Goal: Task Accomplishment & Management: Complete application form

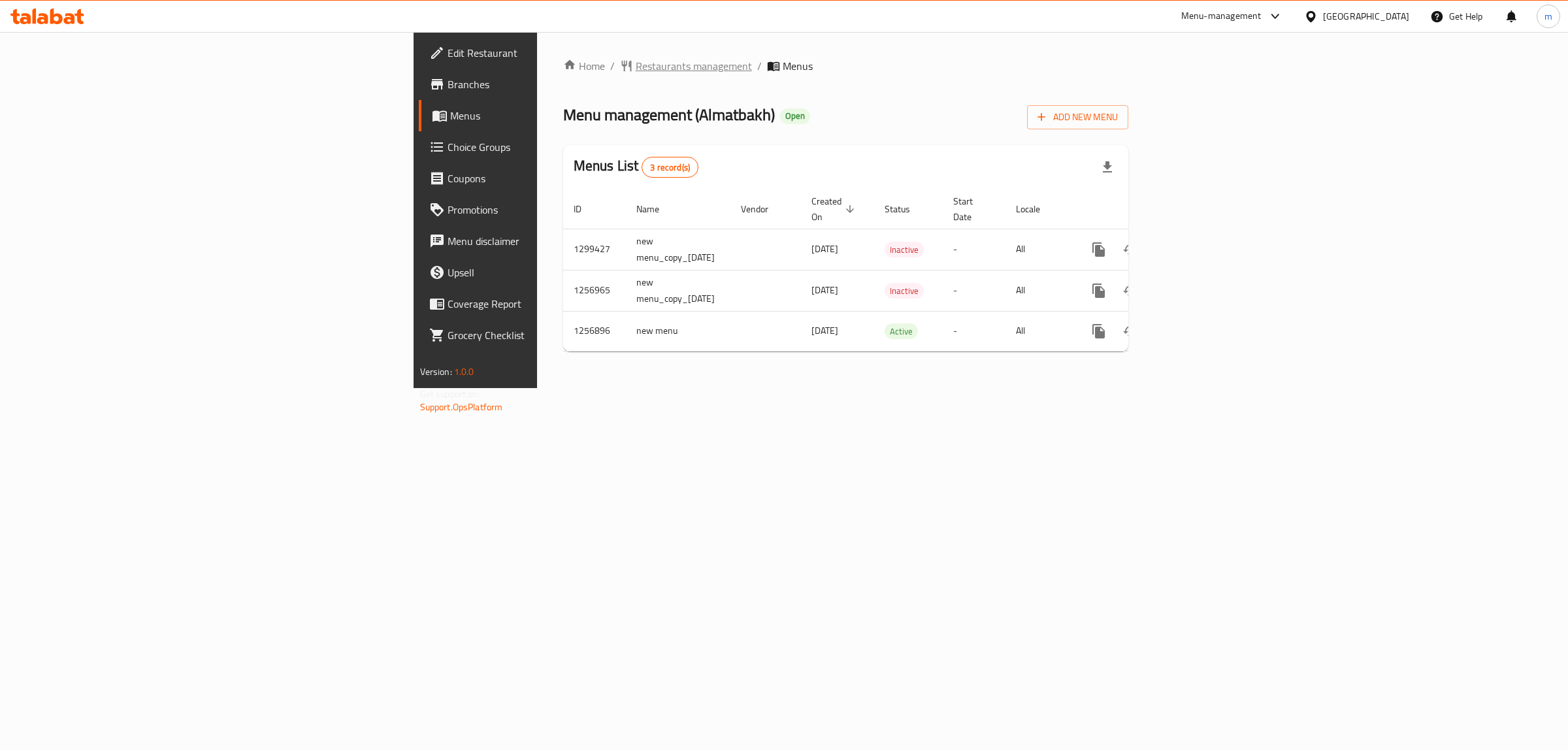
click at [635, 67] on span "Restaurants management" at bounding box center [693, 65] width 116 height 16
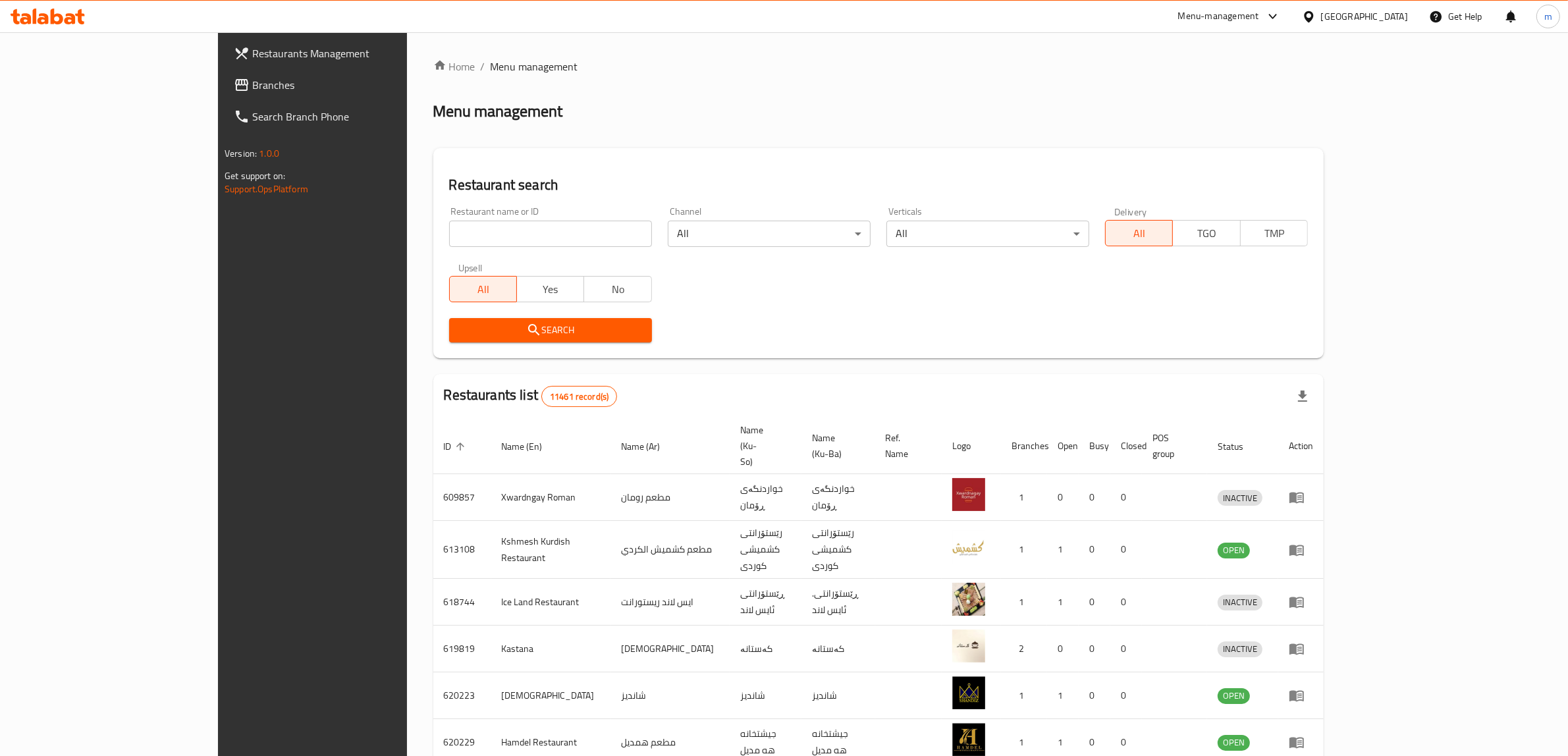
click at [449, 235] on input "search" at bounding box center [550, 233] width 203 height 26
paste input "689380"
type input "689380"
click at [460, 324] on span "Search" at bounding box center [550, 331] width 181 height 17
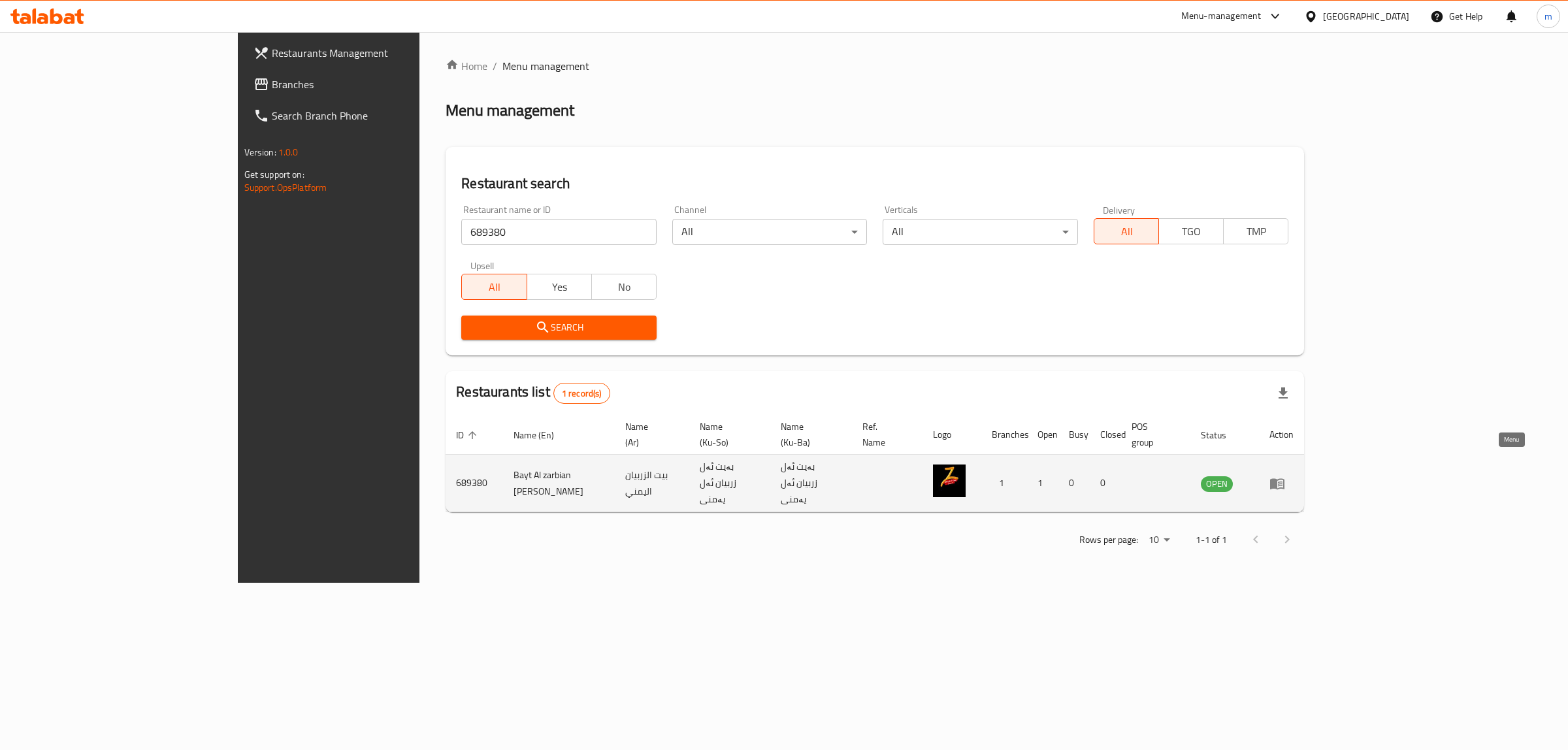
click at [1285, 475] on icon "enhanced table" at bounding box center [1277, 483] width 16 height 16
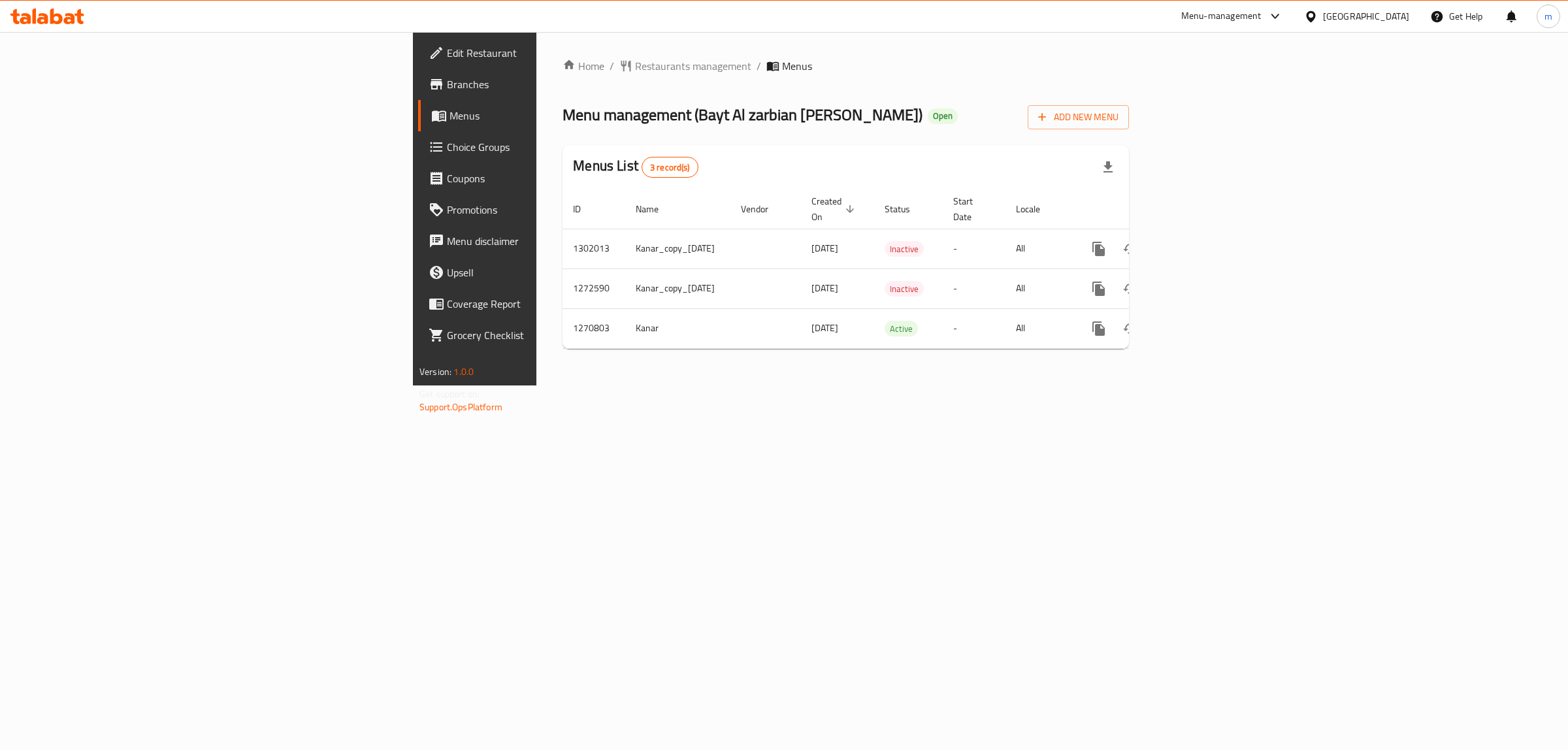
click at [447, 85] on span "Branches" at bounding box center [556, 84] width 218 height 16
click at [1209, 316] on link "enhanced table" at bounding box center [1192, 328] width 31 height 31
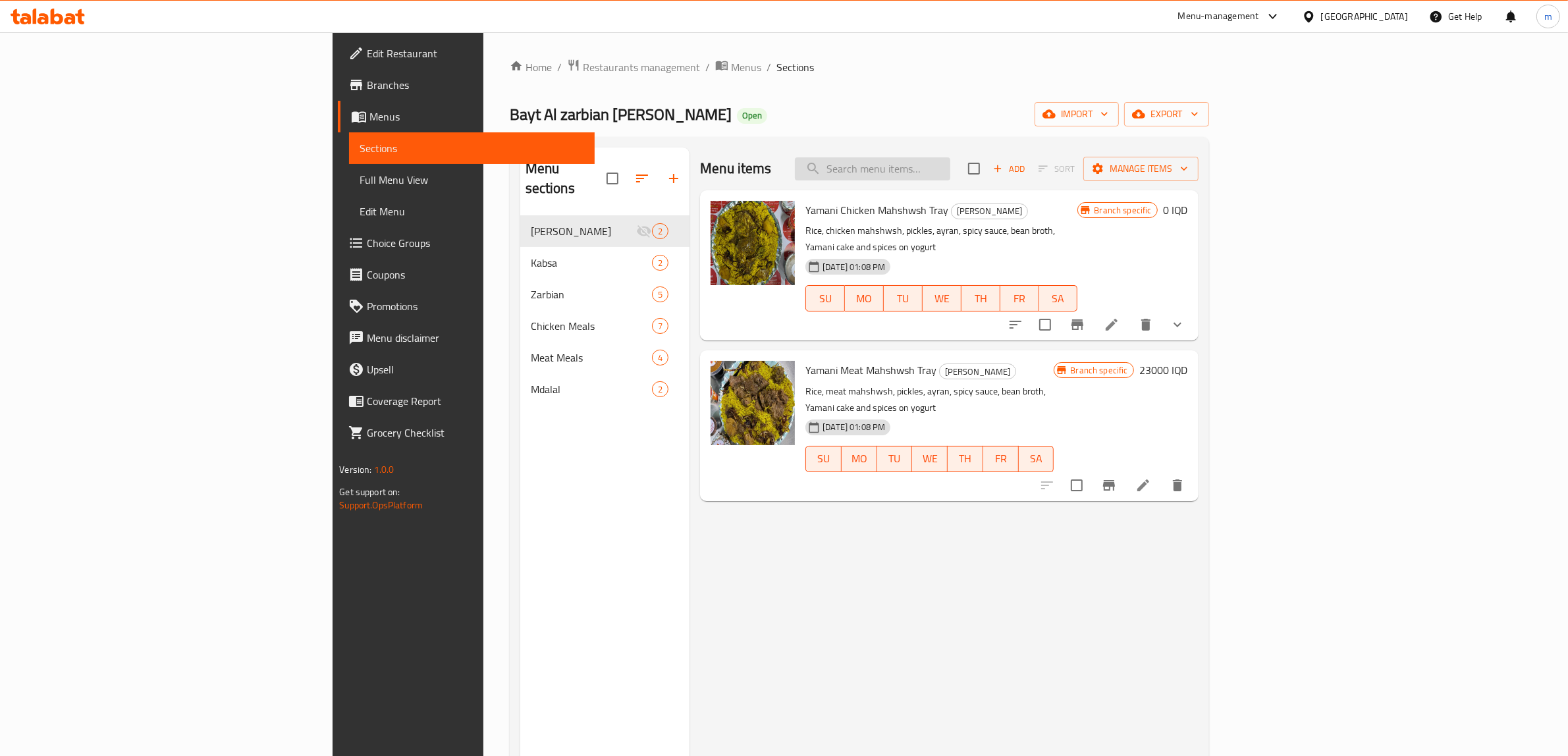
click at [950, 175] on input "search" at bounding box center [873, 169] width 155 height 23
click at [520, 439] on div "Menu sections Yamani Mahshwsh 2 Kabsa 2 Zarbian 5 Chicken Meals 7 Meat Meals 4 …" at bounding box center [604, 526] width 170 height 756
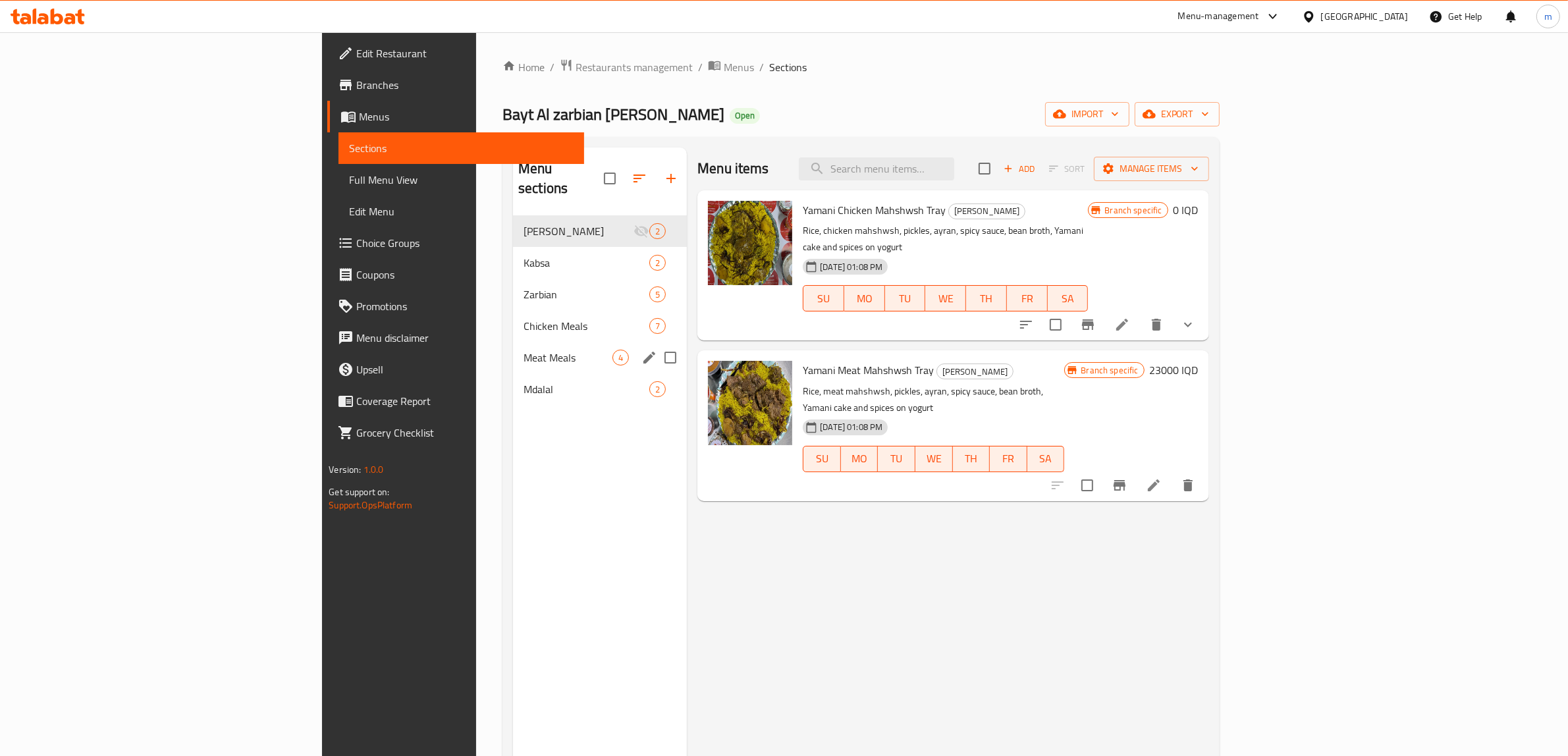
click at [523, 349] on span "Meat Meals" at bounding box center [567, 357] width 89 height 16
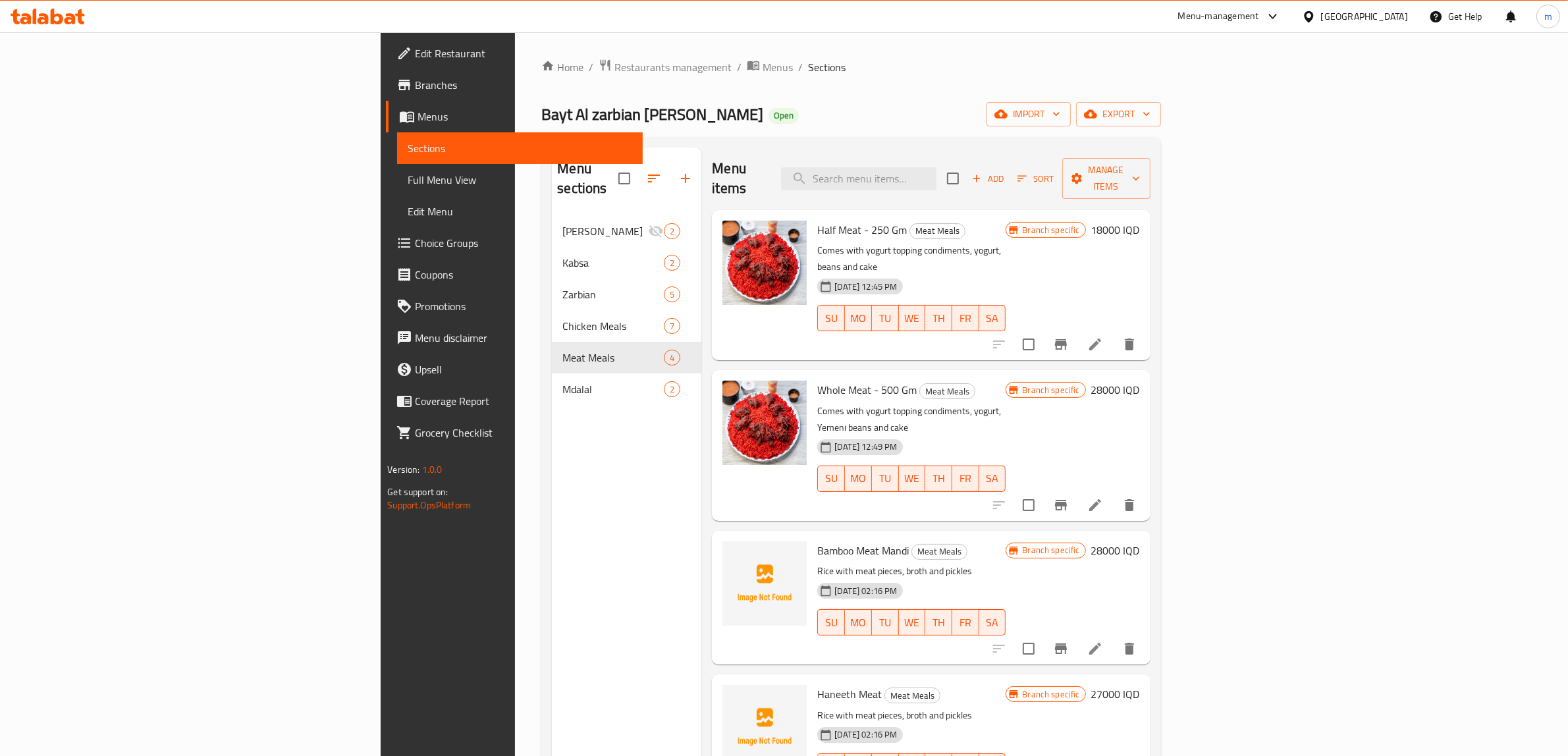
click at [1006, 171] on span "Add" at bounding box center [987, 179] width 35 height 15
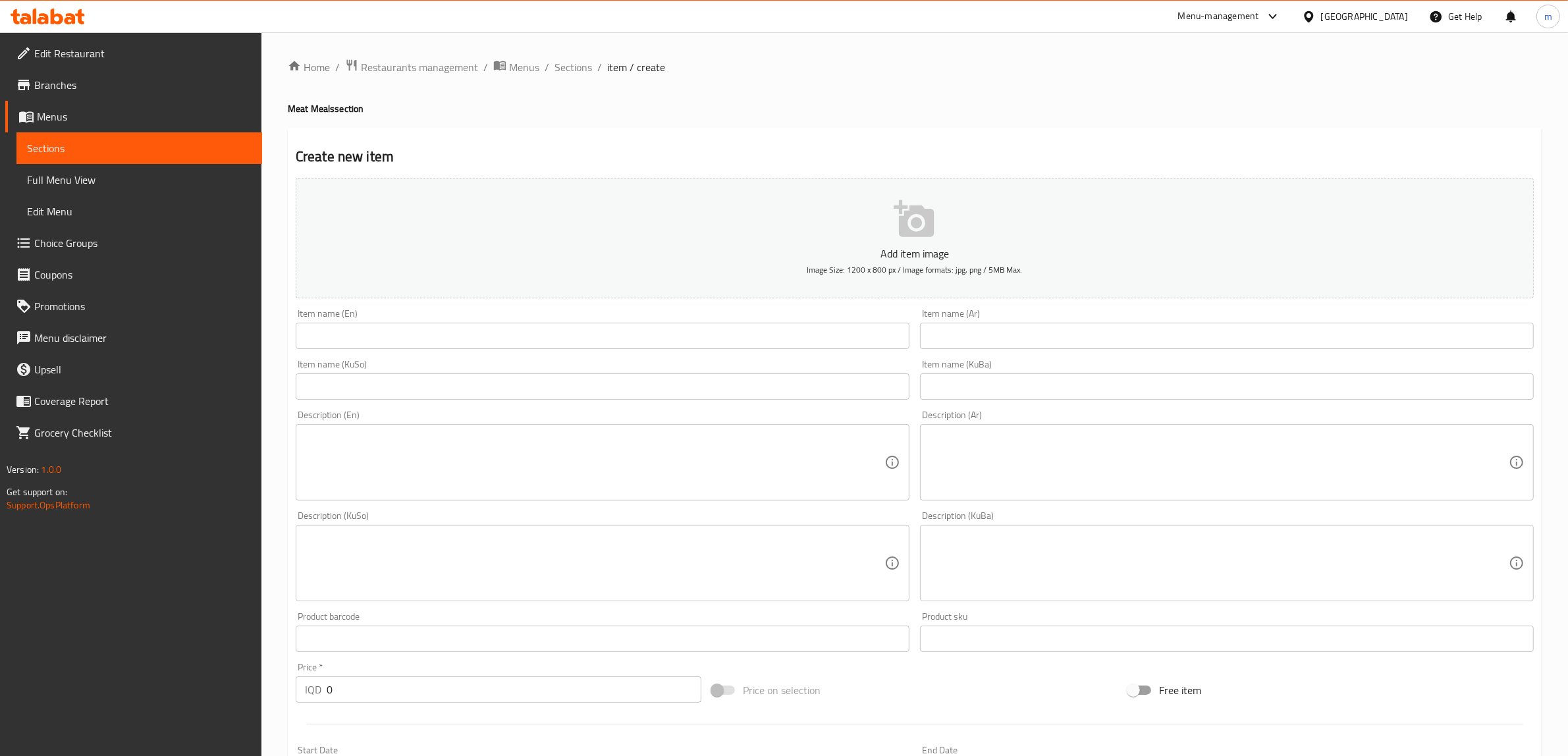
click at [613, 339] on input "text" at bounding box center [602, 335] width 614 height 26
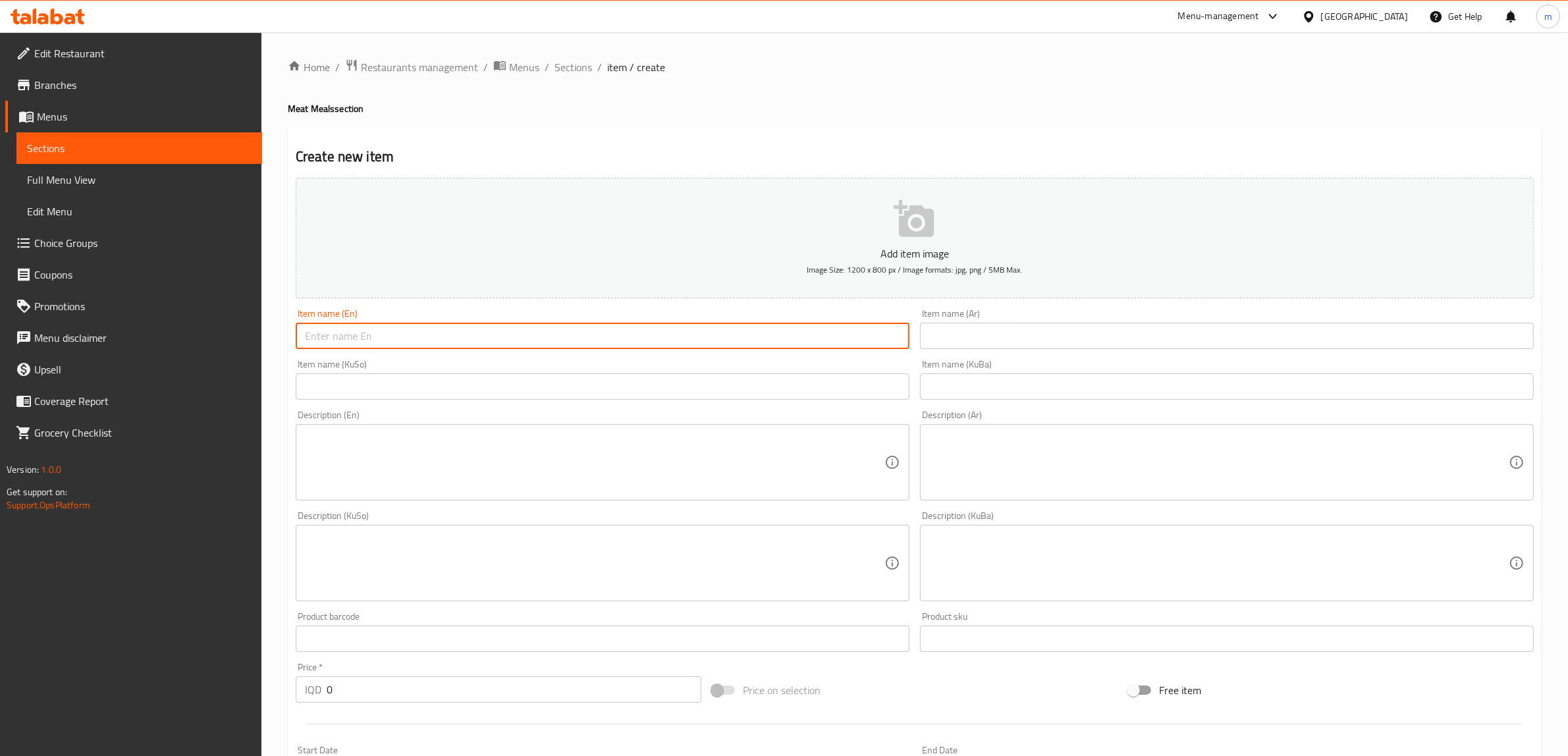
paste input "Kabli Grilled Meat"
type input "Kabli Grilled Meat"
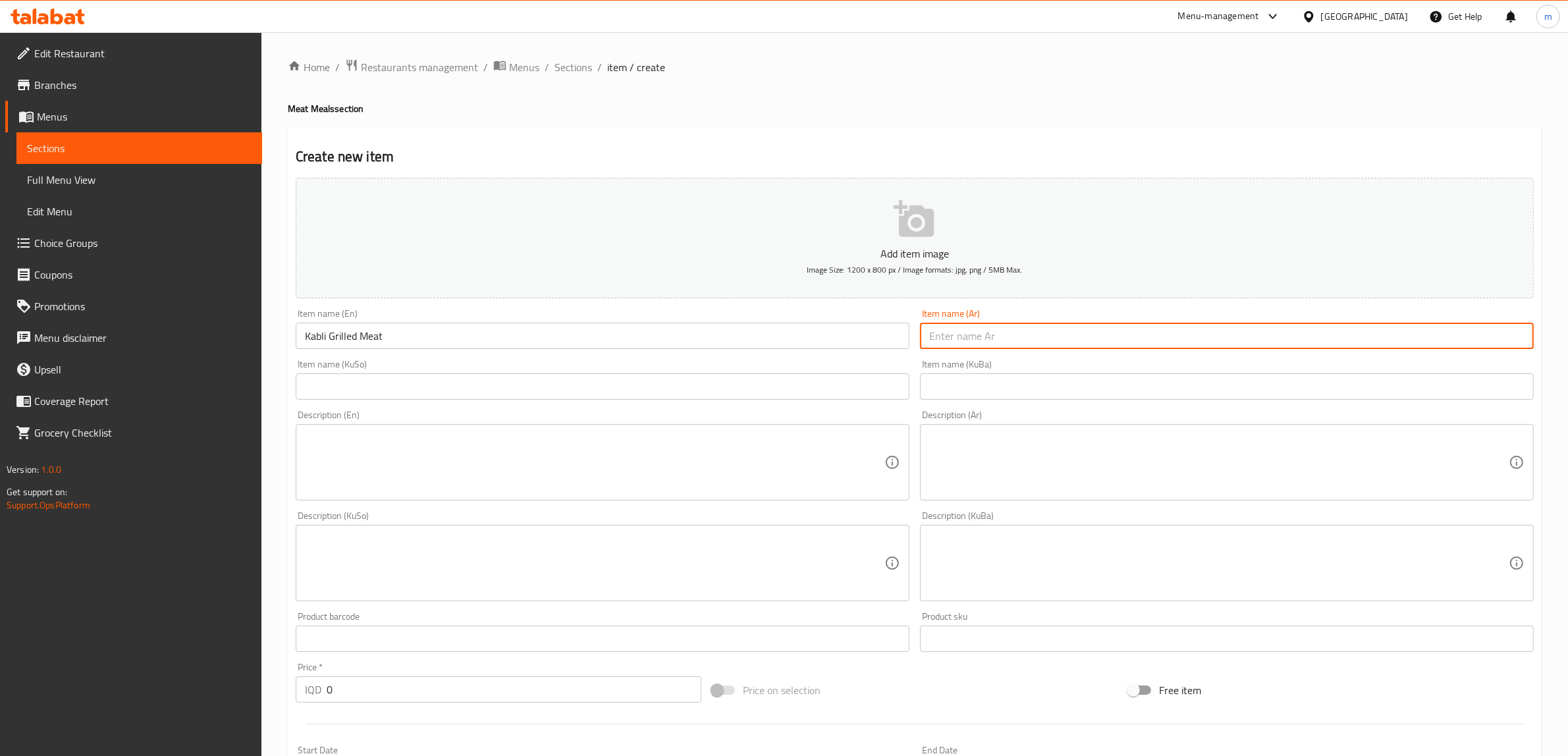
click at [992, 330] on input "text" at bounding box center [1226, 335] width 614 height 26
paste input "لحم [PERSON_NAME]"
type input "لحم [PERSON_NAME]"
click at [760, 388] on input "text" at bounding box center [602, 386] width 614 height 26
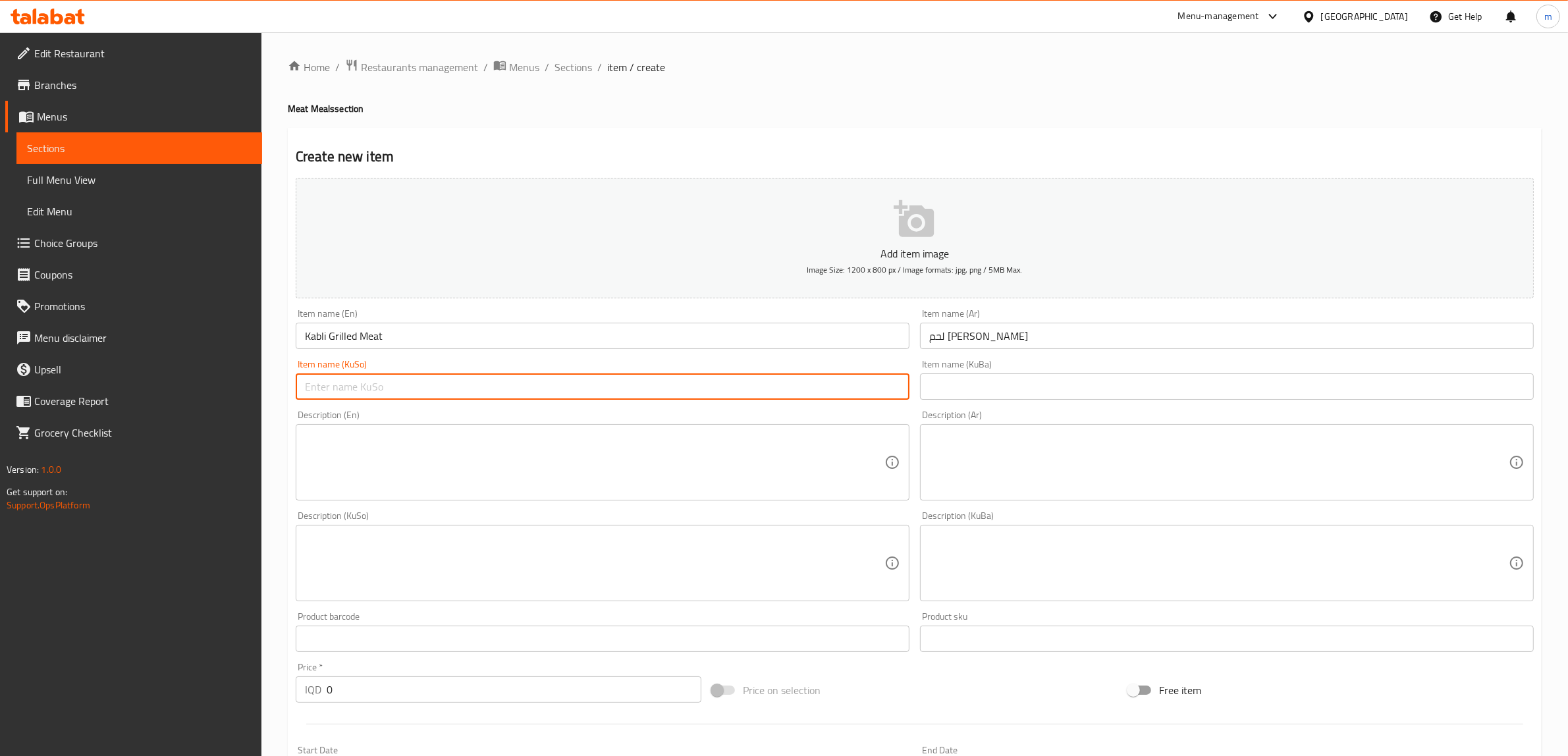
paste input "گۆشتی برژاوی کابلی"
type input "گۆشتی برژاوی کابلی"
click at [1058, 392] on input "text" at bounding box center [1226, 386] width 614 height 26
paste input "گۆشتی برژاوی کابلی"
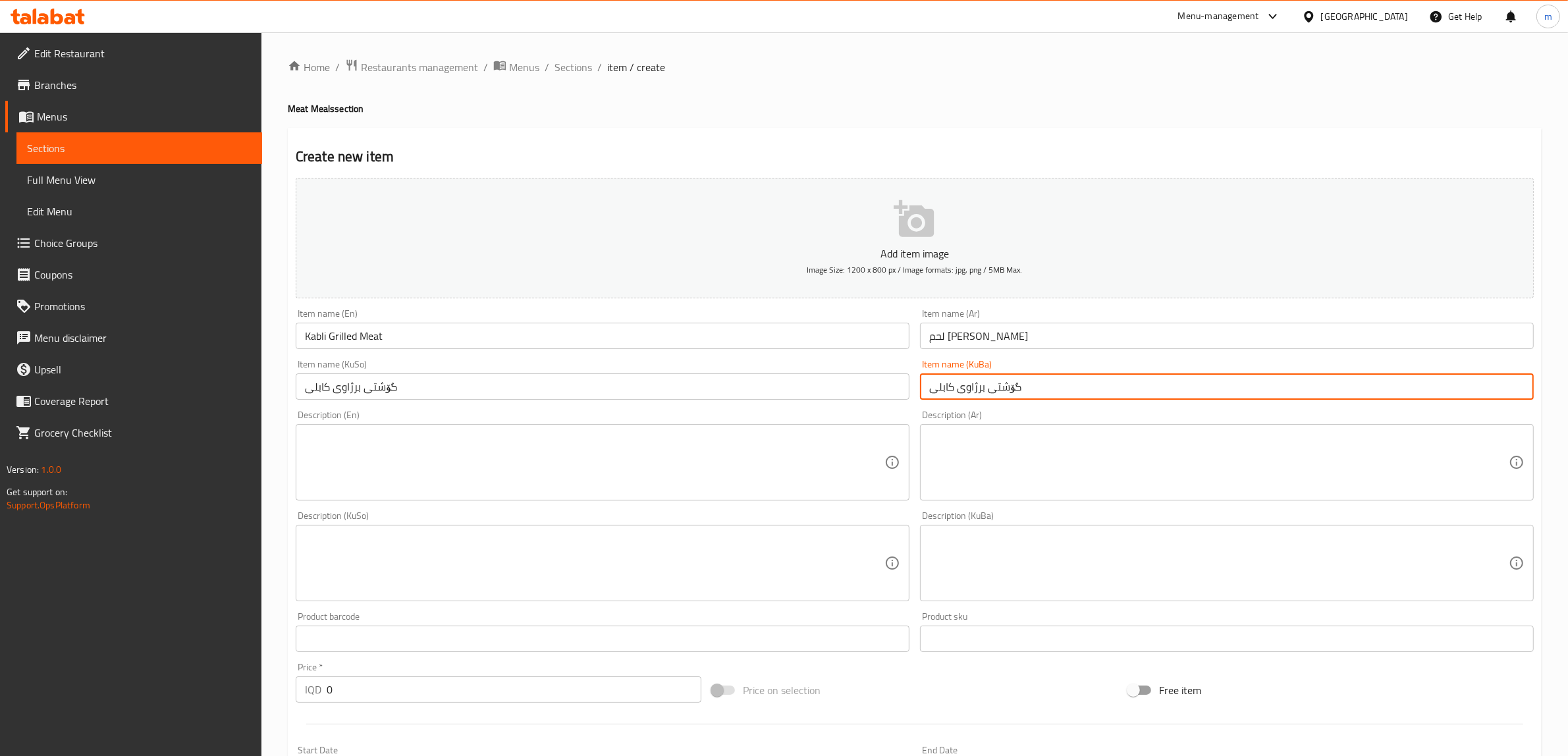
type input "گۆشتی برژاوی کابلی"
click at [414, 432] on textarea at bounding box center [594, 462] width 580 height 62
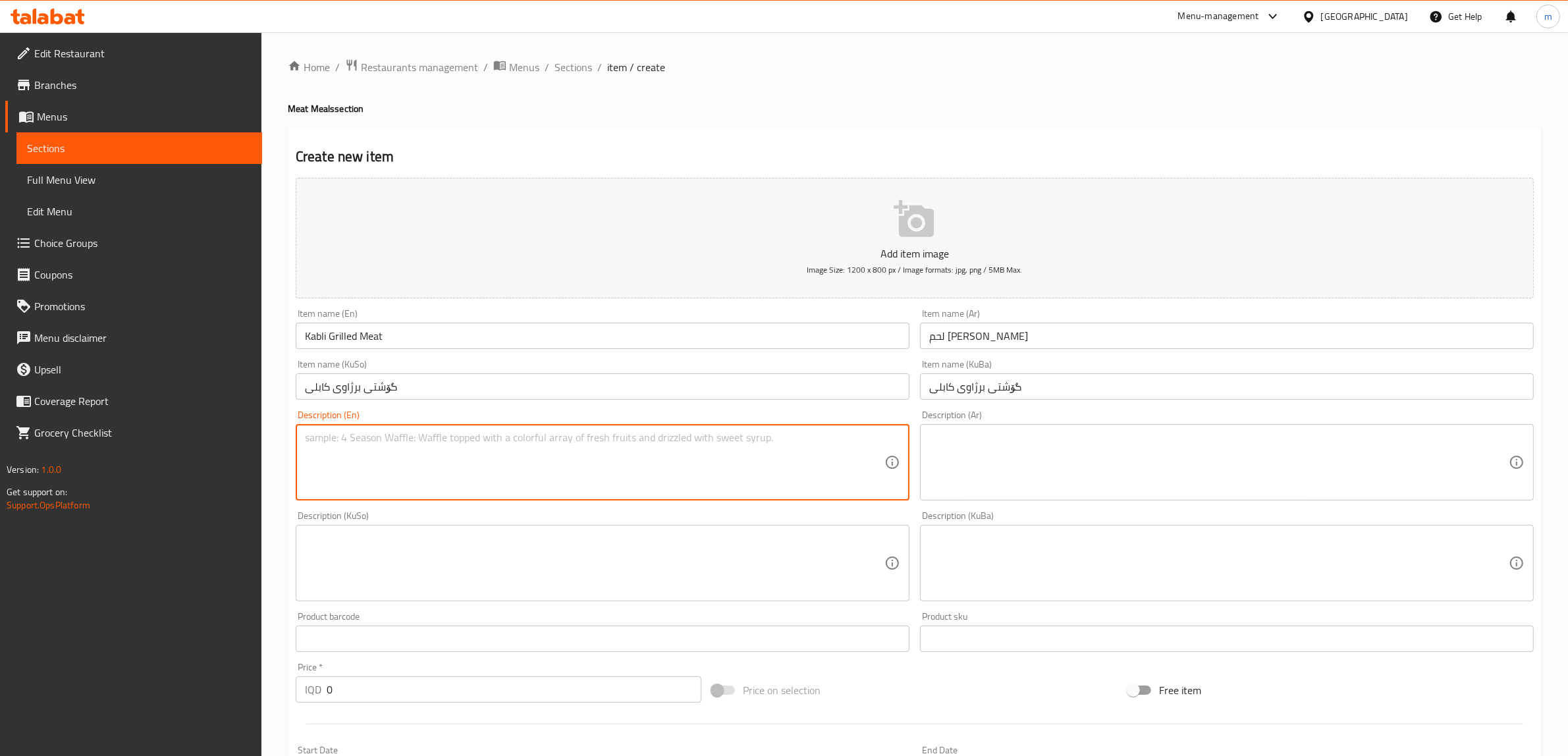
paste textarea "Rice with 600 Gm grilled meat with broth and yogurt"
type textarea "Rice with 600 Gm grilled meat with broth and yogurt"
click at [973, 460] on textarea at bounding box center [1219, 462] width 580 height 62
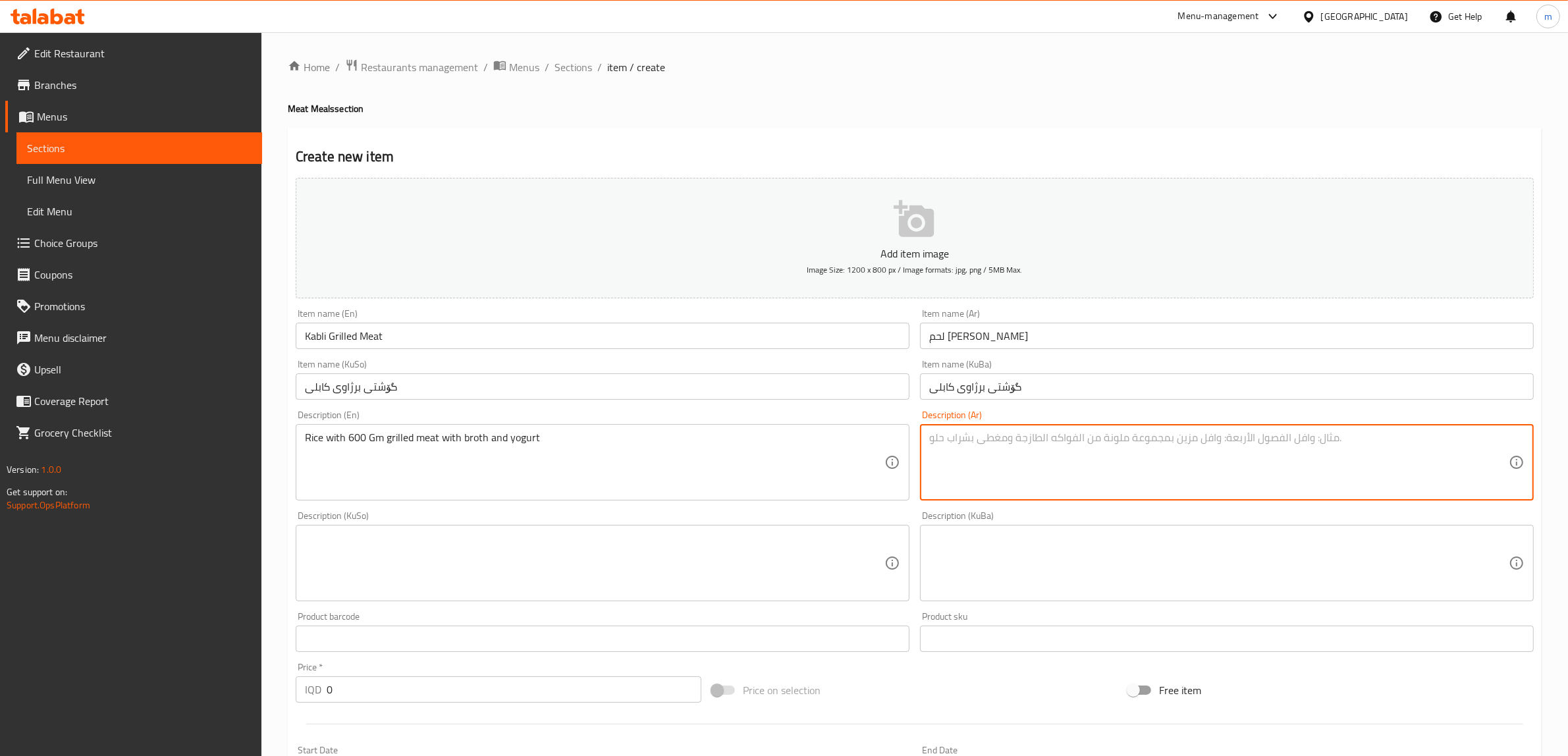
paste textarea "أرز مع 600 جم لحم مشوي مع مرق وزبادي"
type textarea "أرز مع 600 جم لحم مشوي مع مرق وزبادي"
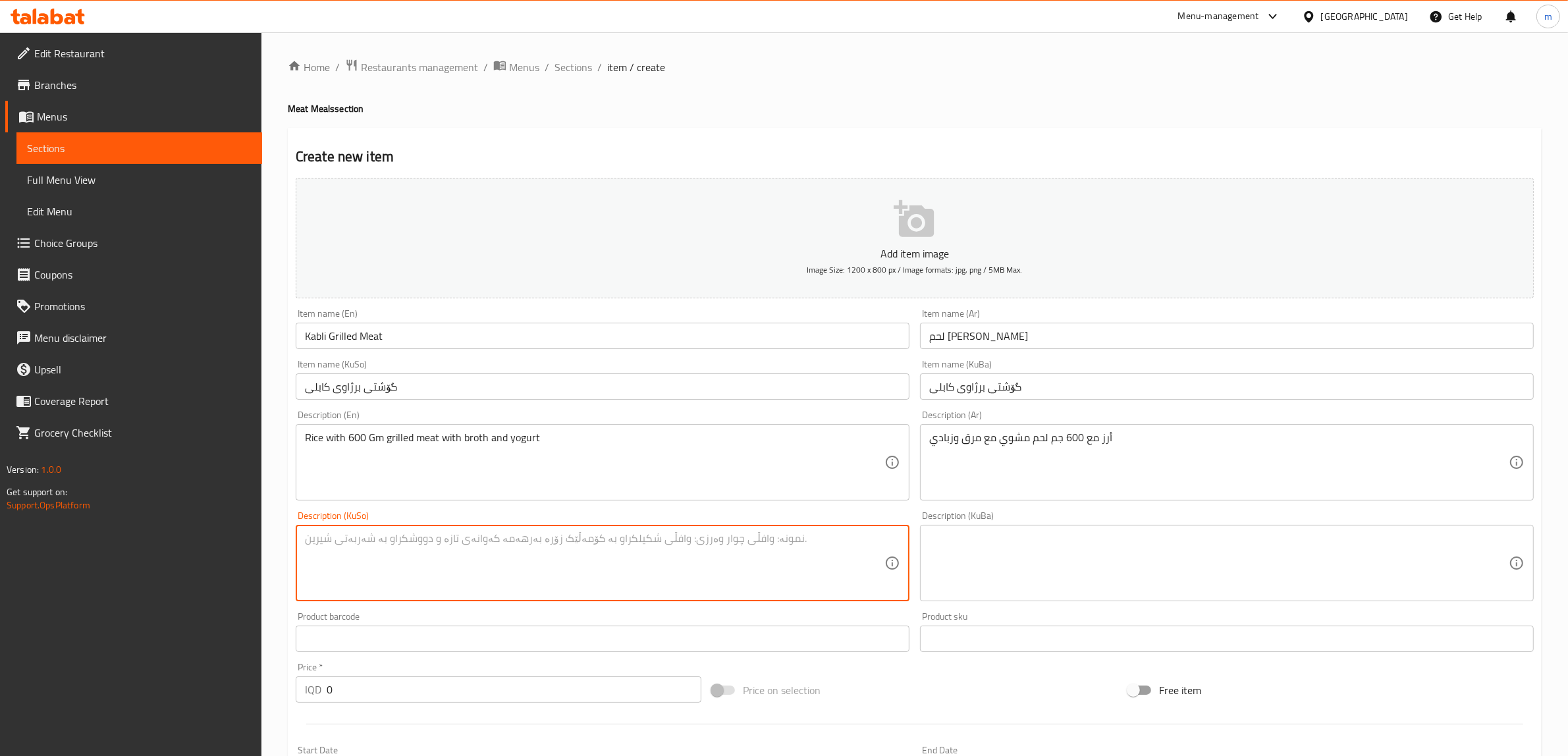
click at [789, 551] on textarea at bounding box center [594, 564] width 580 height 62
paste textarea "برنج لەگەڵ 600 گم گۆشتی برژاو لەگەڵ شلە و ماست"
type textarea "برنج لەگەڵ 600 گم گۆشتی برژاو لەگەڵ شلە و ماست"
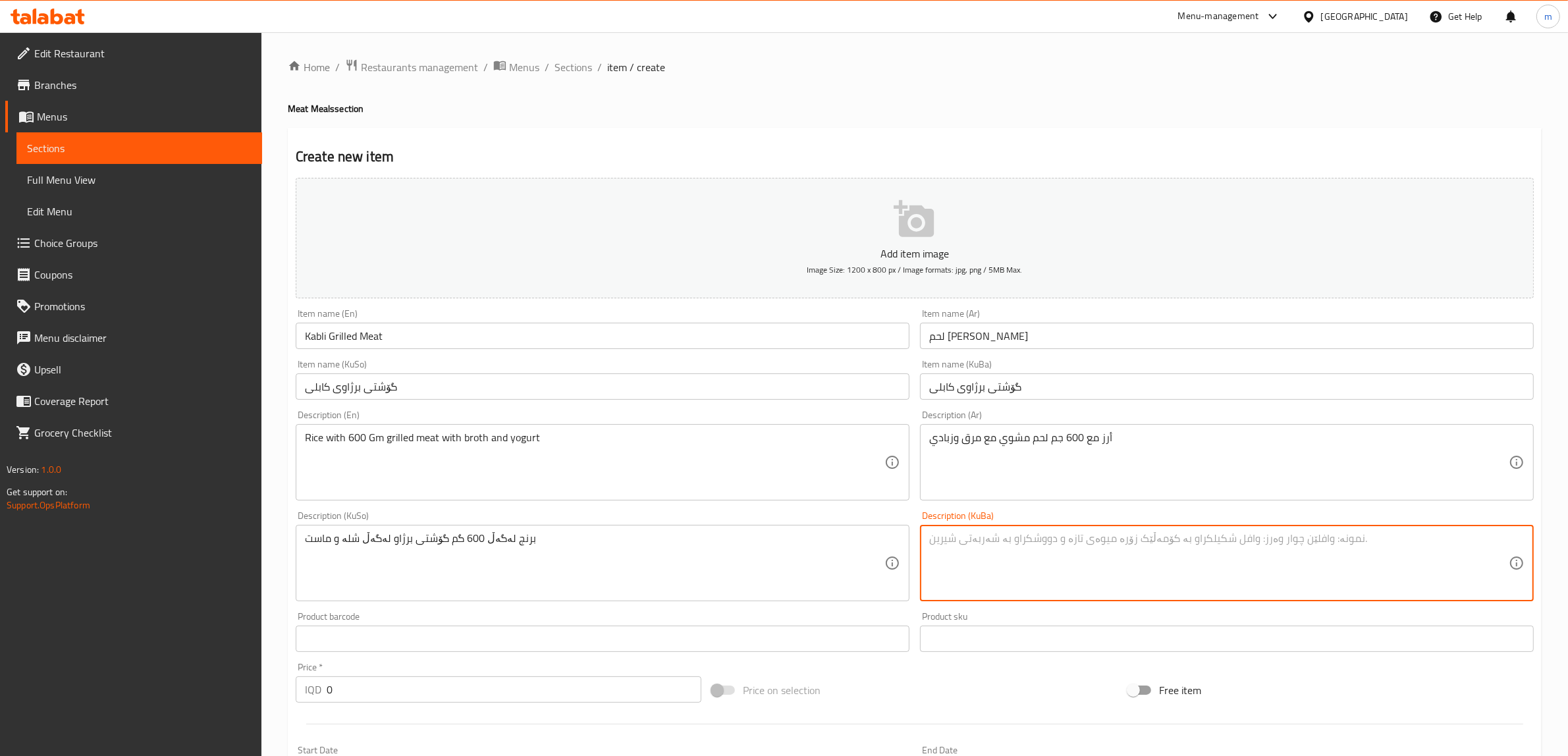
click at [1128, 556] on textarea at bounding box center [1219, 564] width 580 height 62
paste textarea "برنج لەگەڵ 600 گم گۆشتی برژاو لەگەڵ شلە و ماست"
type textarea "برنج لەگەڵ 600 گم گۆشتی برژاو لەگەڵ شلە و ماست"
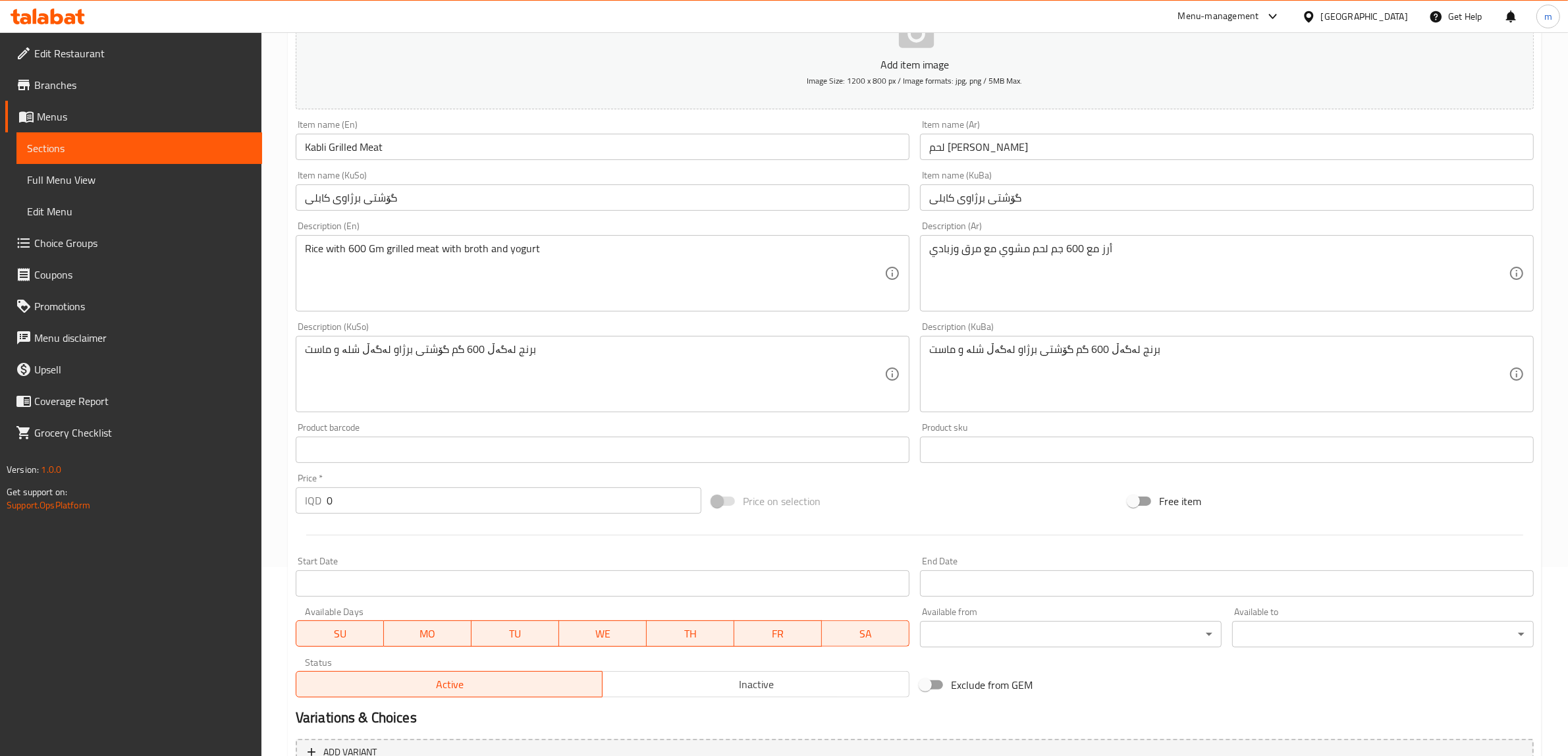
scroll to position [323, 0]
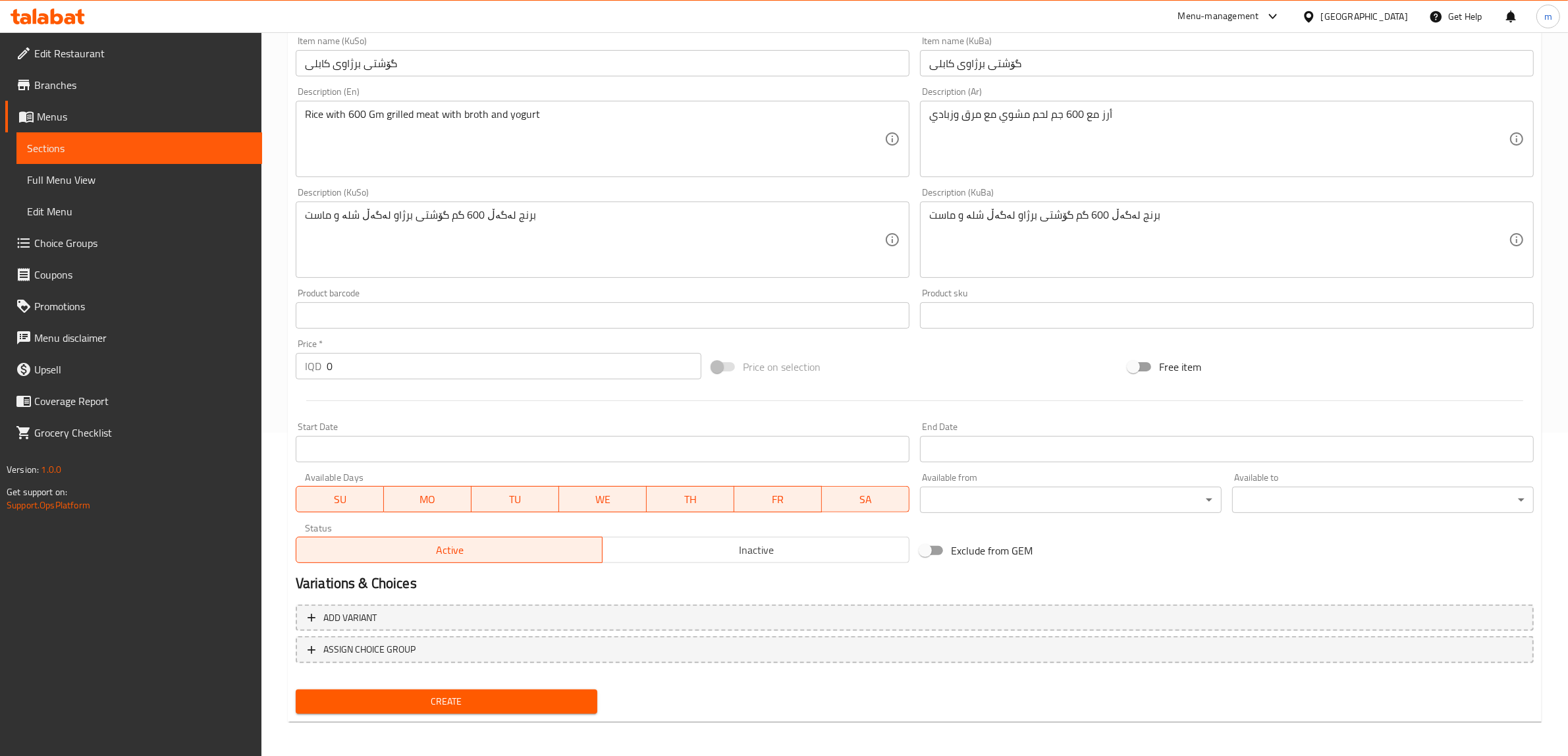
click at [403, 365] on input "0" at bounding box center [514, 365] width 375 height 26
paste input "3200"
type input "32000"
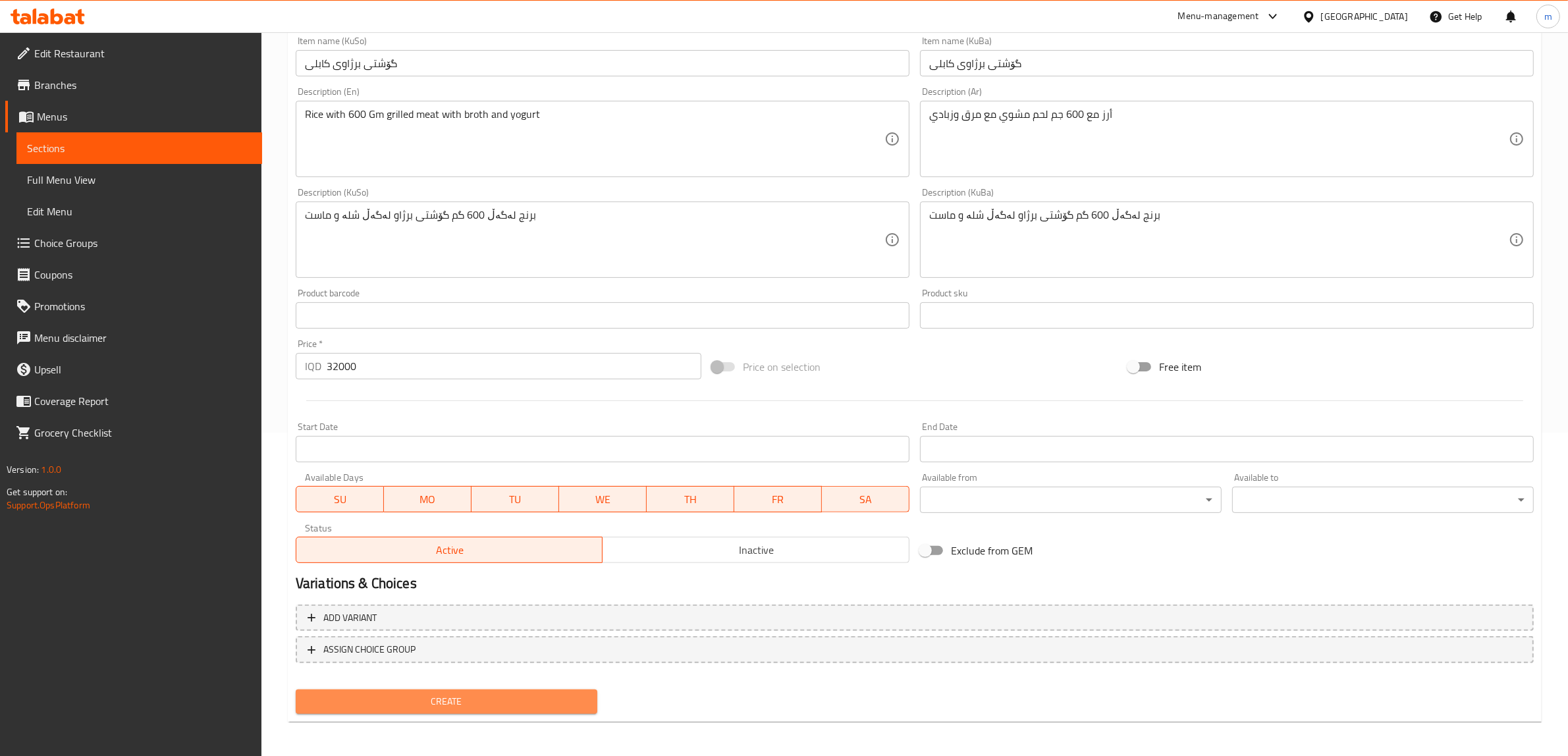
click at [449, 696] on span "Create" at bounding box center [446, 702] width 280 height 17
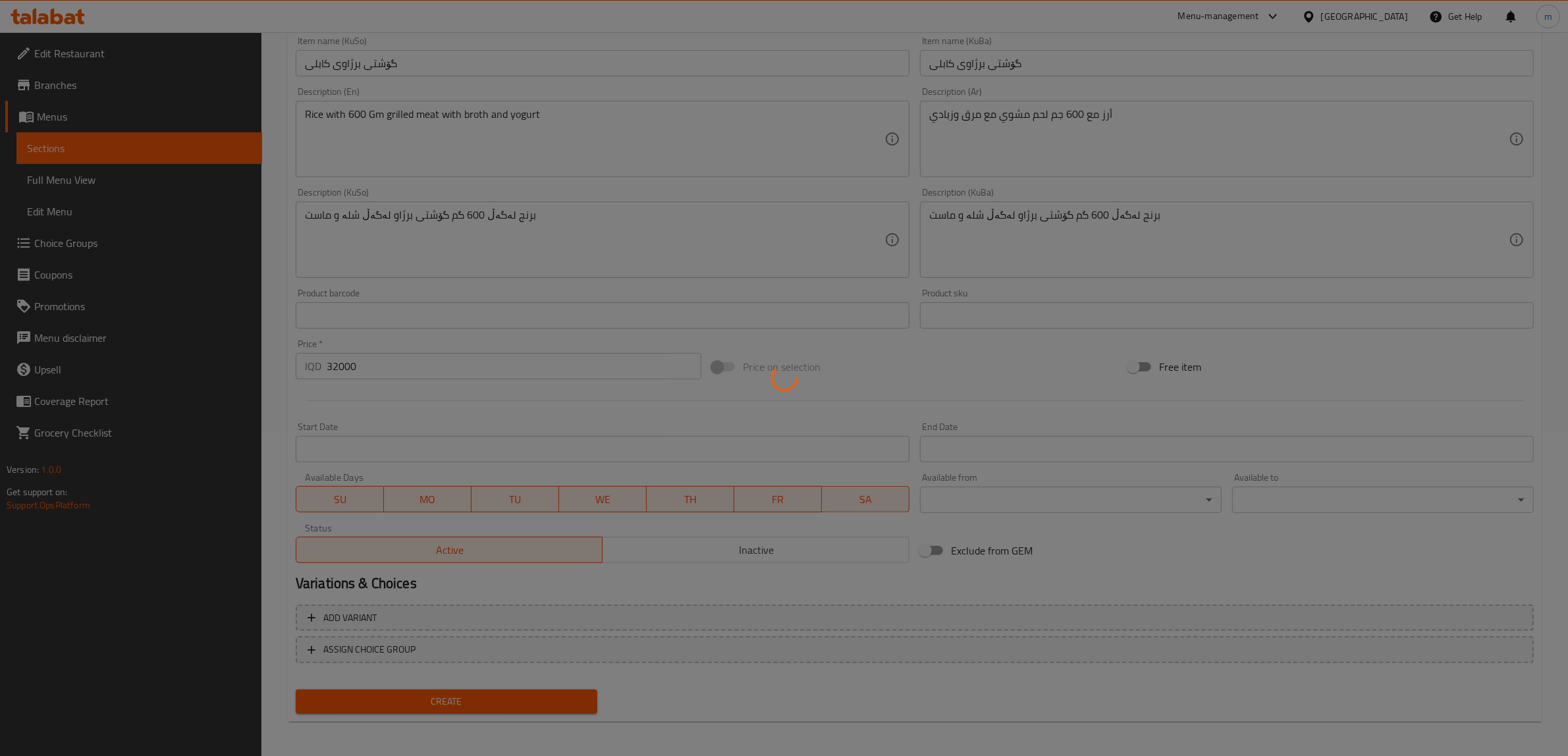
scroll to position [0, 0]
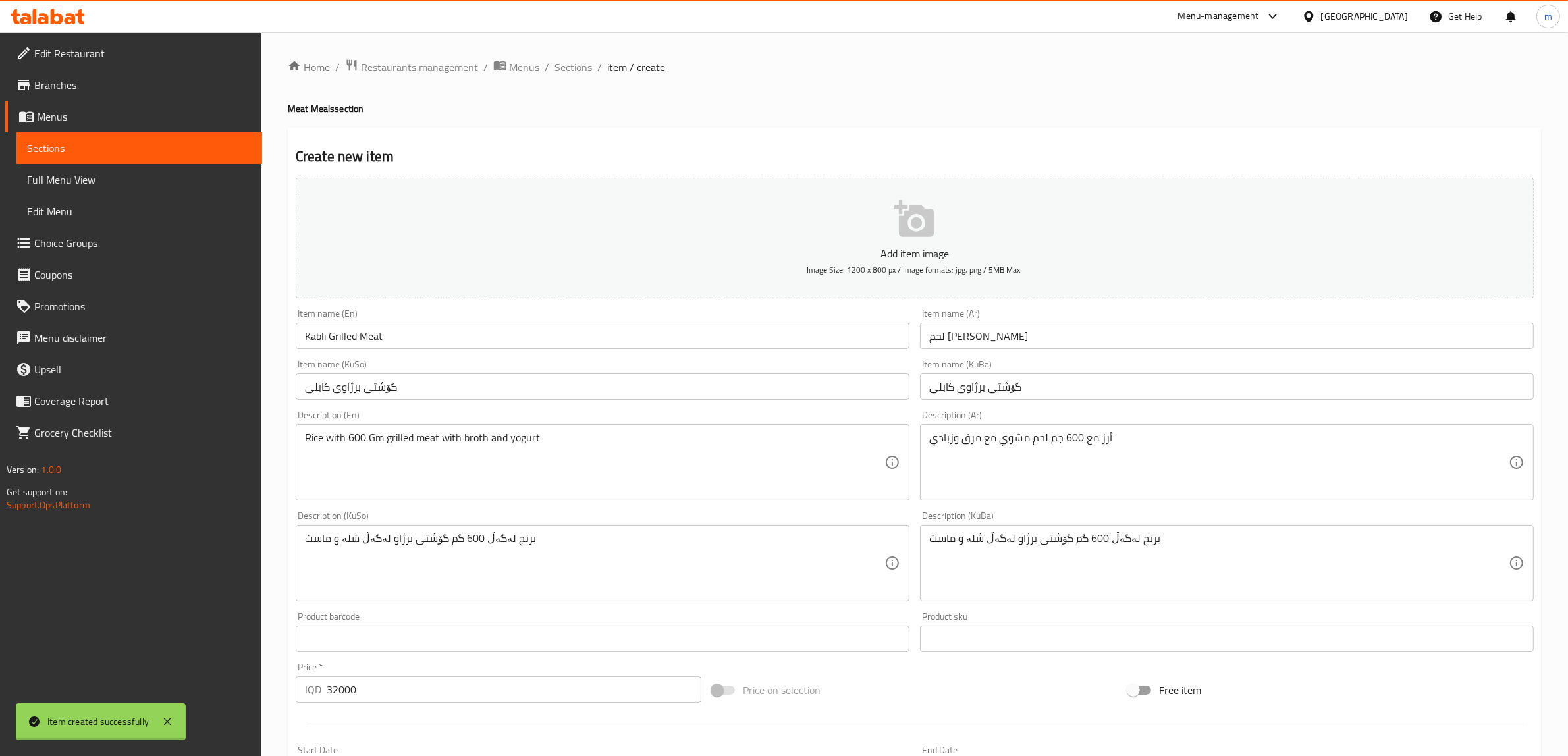
type input "0"
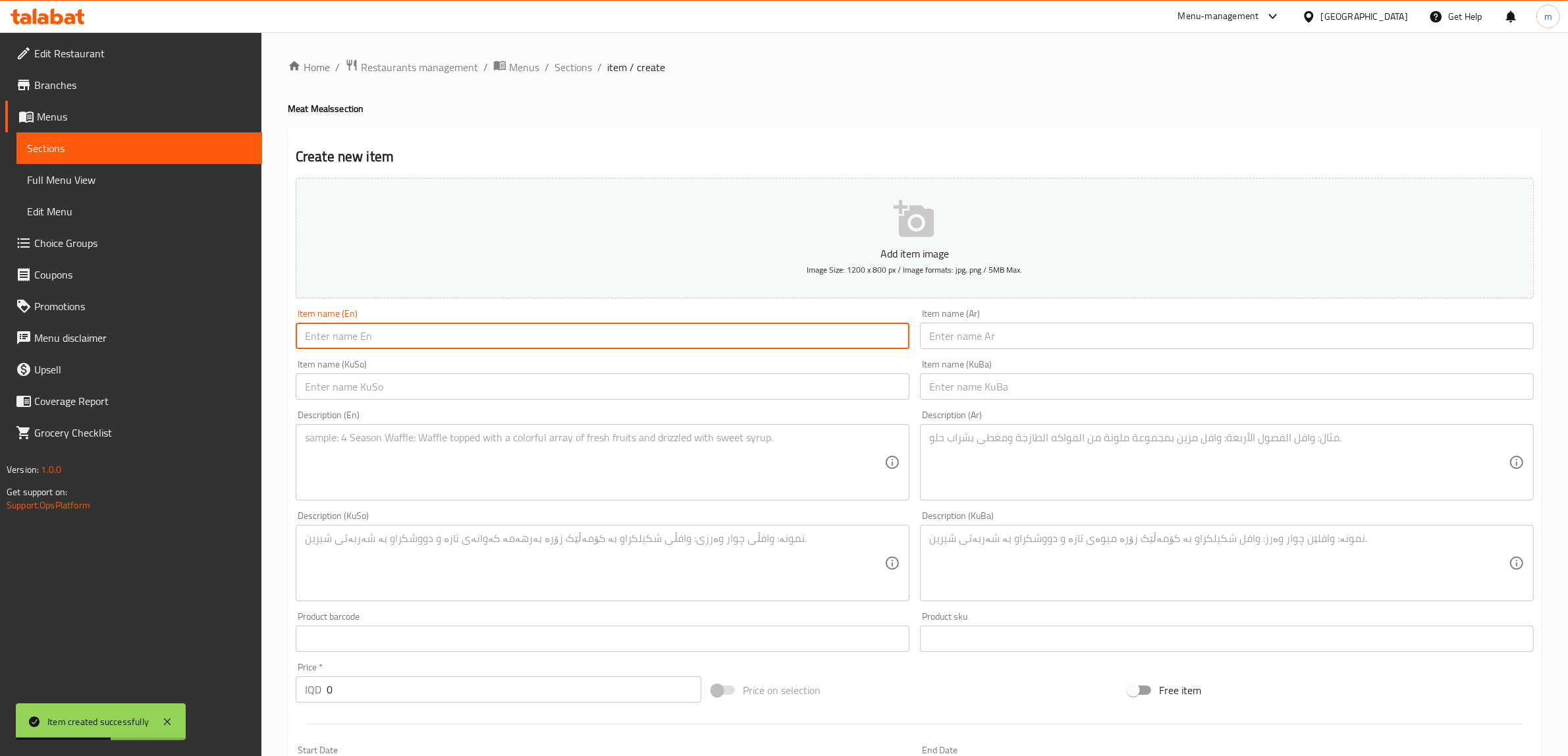
click at [415, 329] on input "text" at bounding box center [602, 335] width 614 height 26
paste input "Zarbin Grilled Meat"
type input "Zarbin Grilled Meat"
click at [1121, 344] on input "text" at bounding box center [1226, 335] width 614 height 26
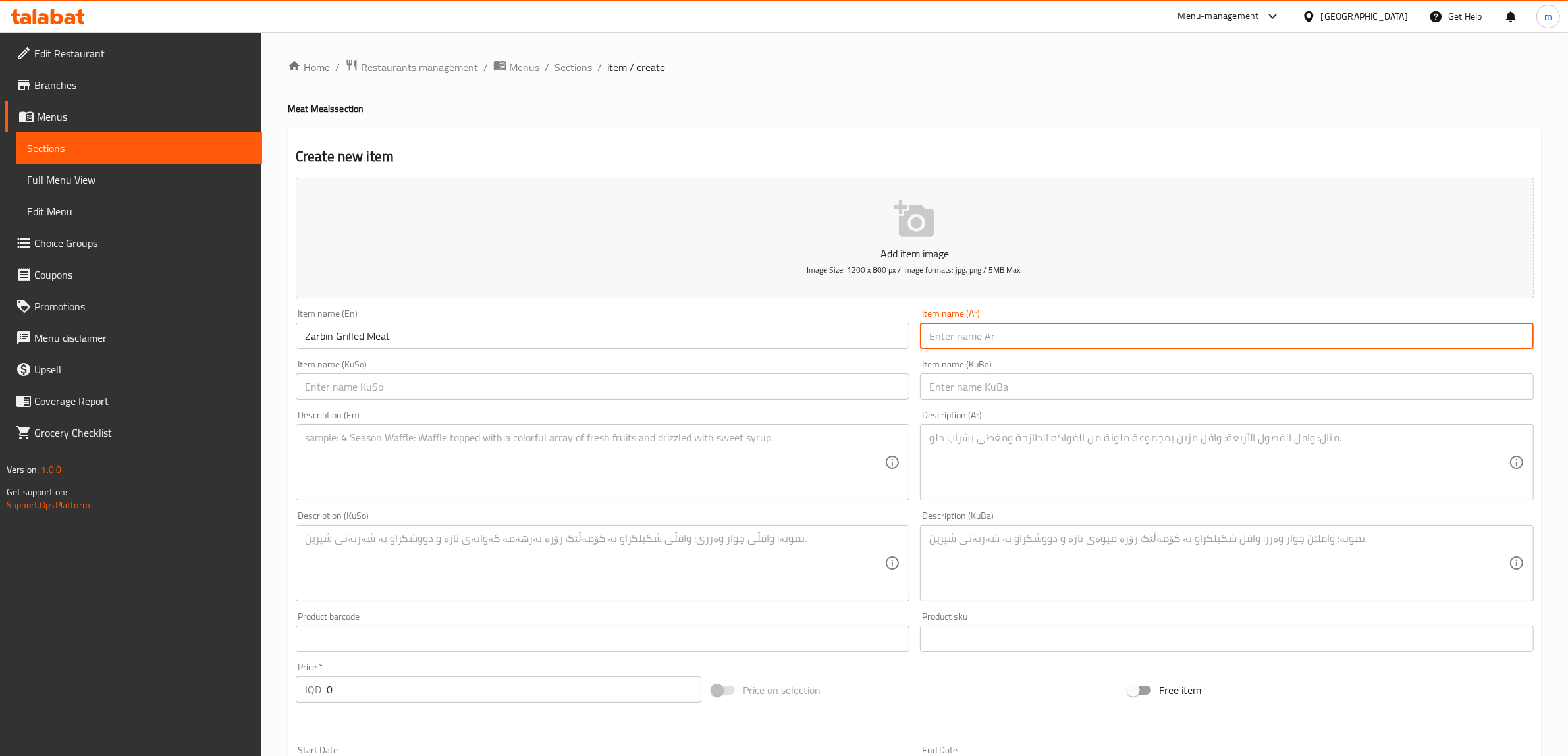
paste input "لحم [PERSON_NAME]"
type input "لحم [PERSON_NAME]"
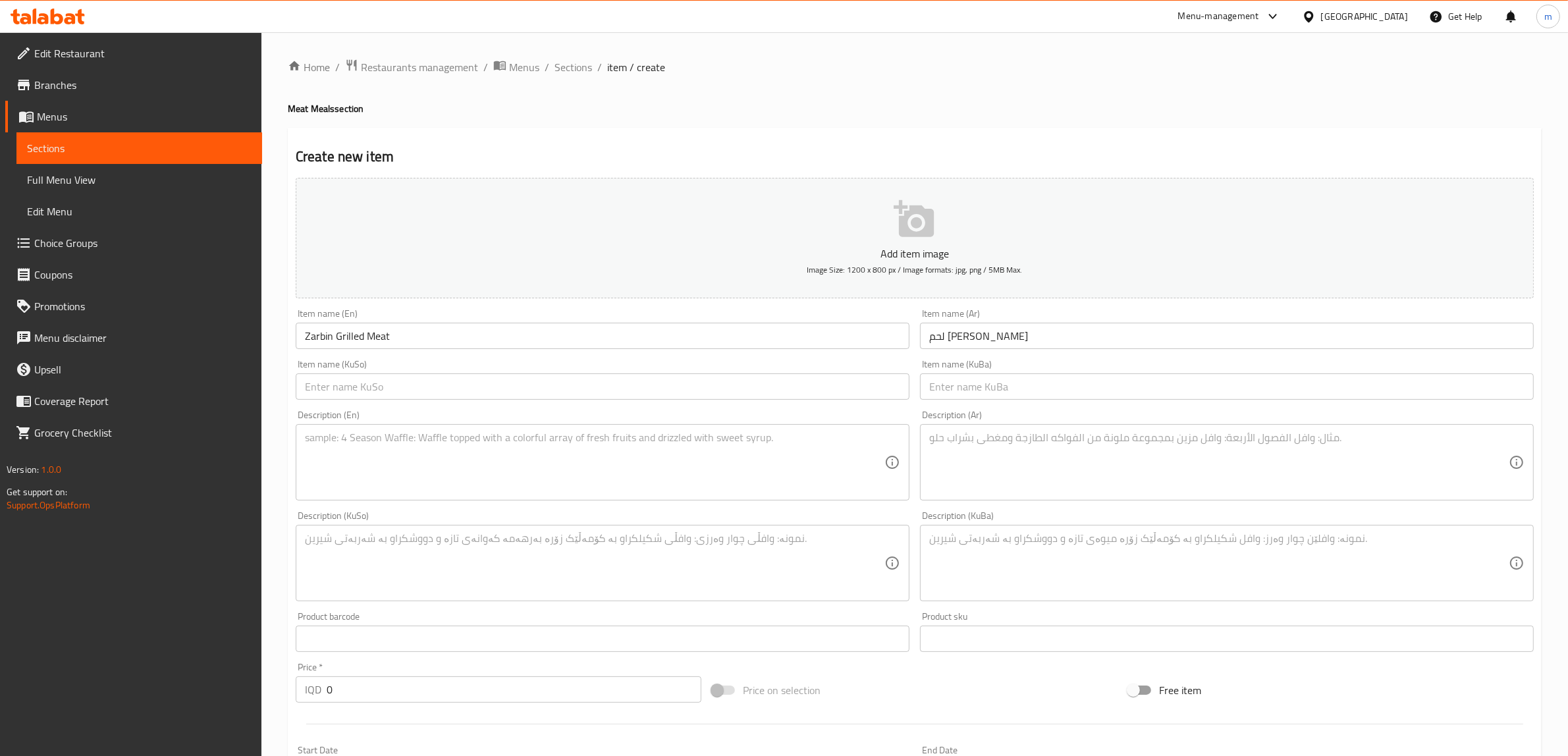
click at [684, 366] on div "Item name (KuSo) Item name (KuSo)" at bounding box center [602, 380] width 614 height 40
click at [676, 370] on div "Item name (KuSo) Item name (KuSo)" at bounding box center [602, 380] width 614 height 40
click at [596, 386] on input "text" at bounding box center [602, 386] width 614 height 26
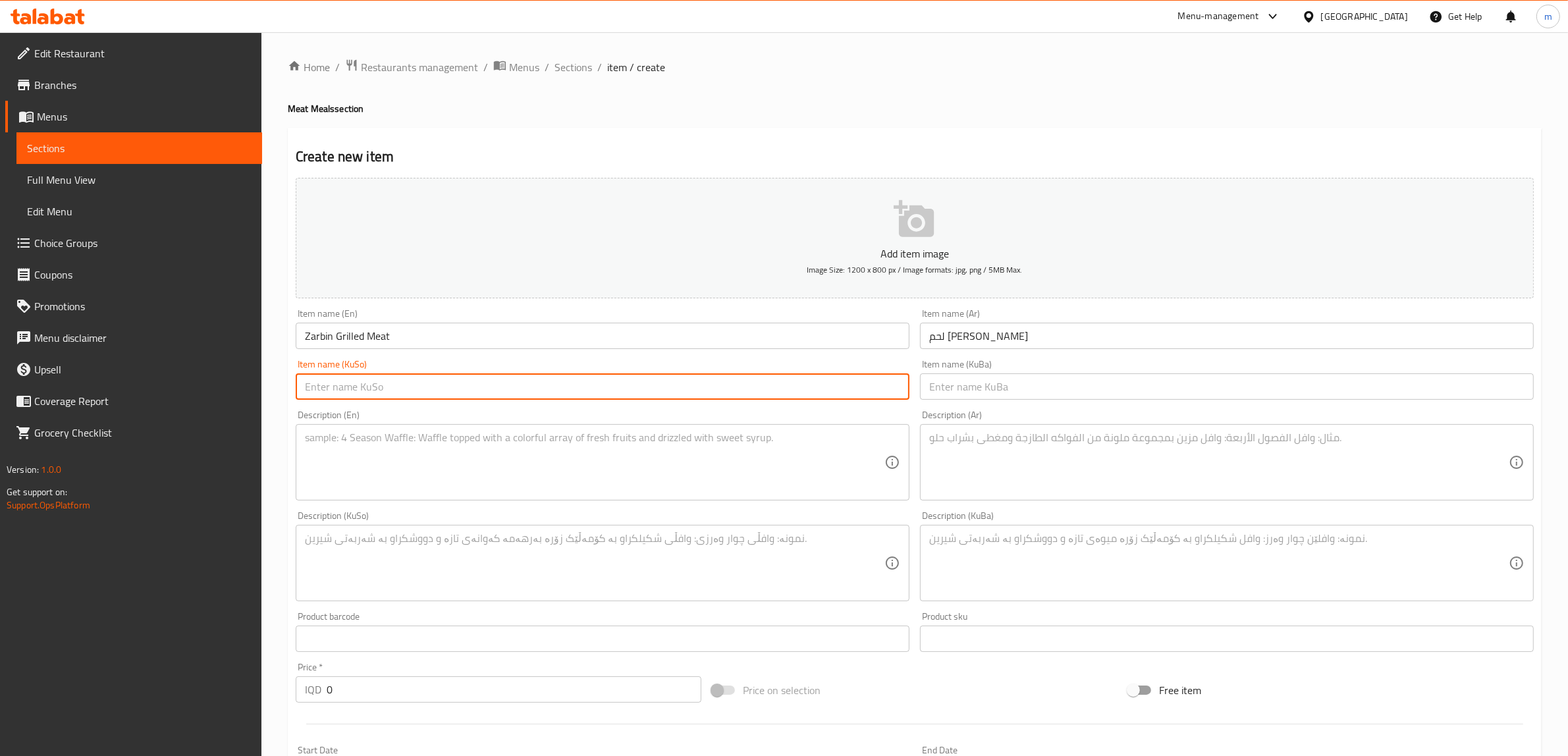
paste input "گۆشتی برژاوی زەربین"
type input "گۆشتی برژاوی زەربین"
click at [1049, 397] on input "text" at bounding box center [1226, 386] width 614 height 26
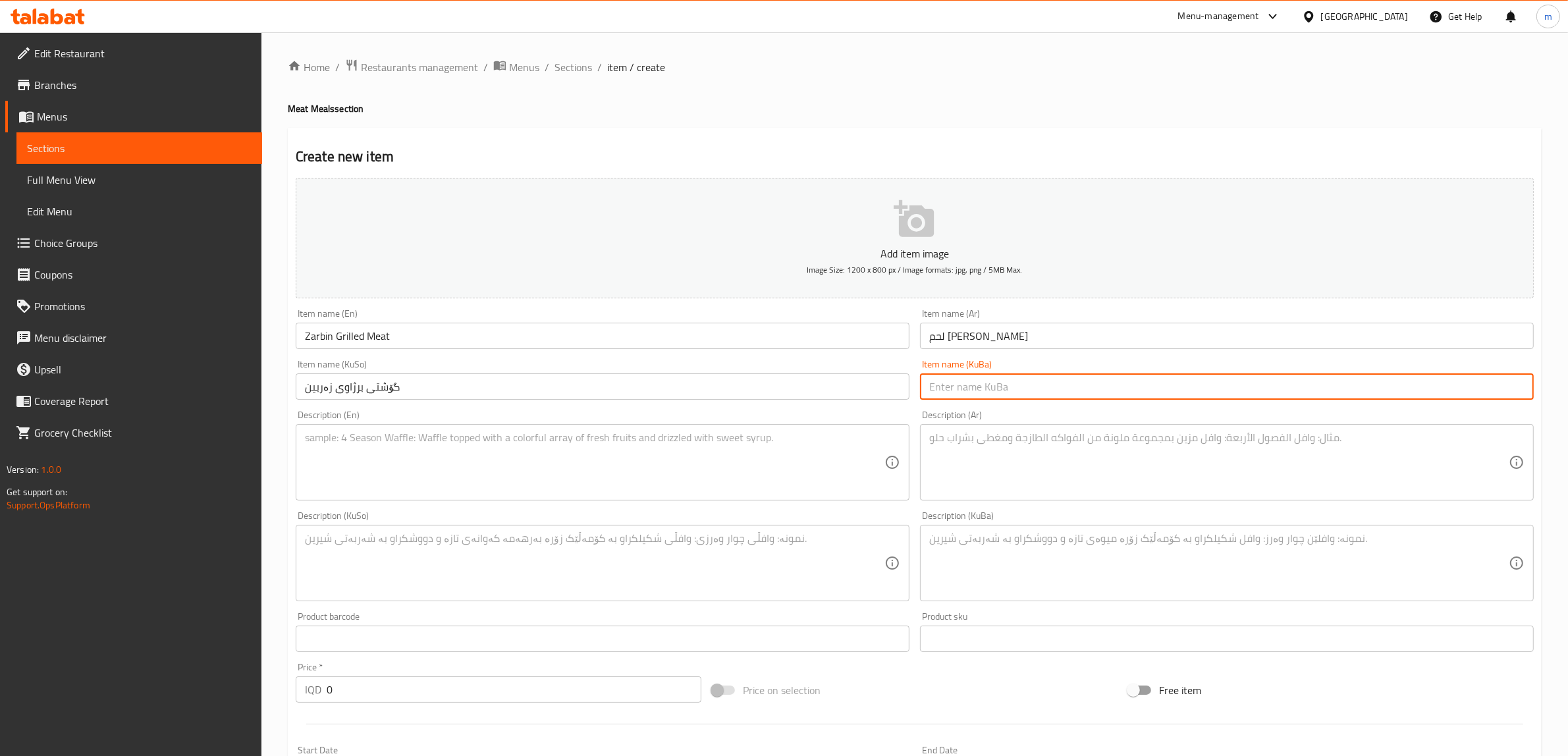
paste input "گۆشتی برژاوی زەربین"
type input "گۆشتی برژاوی زەربین"
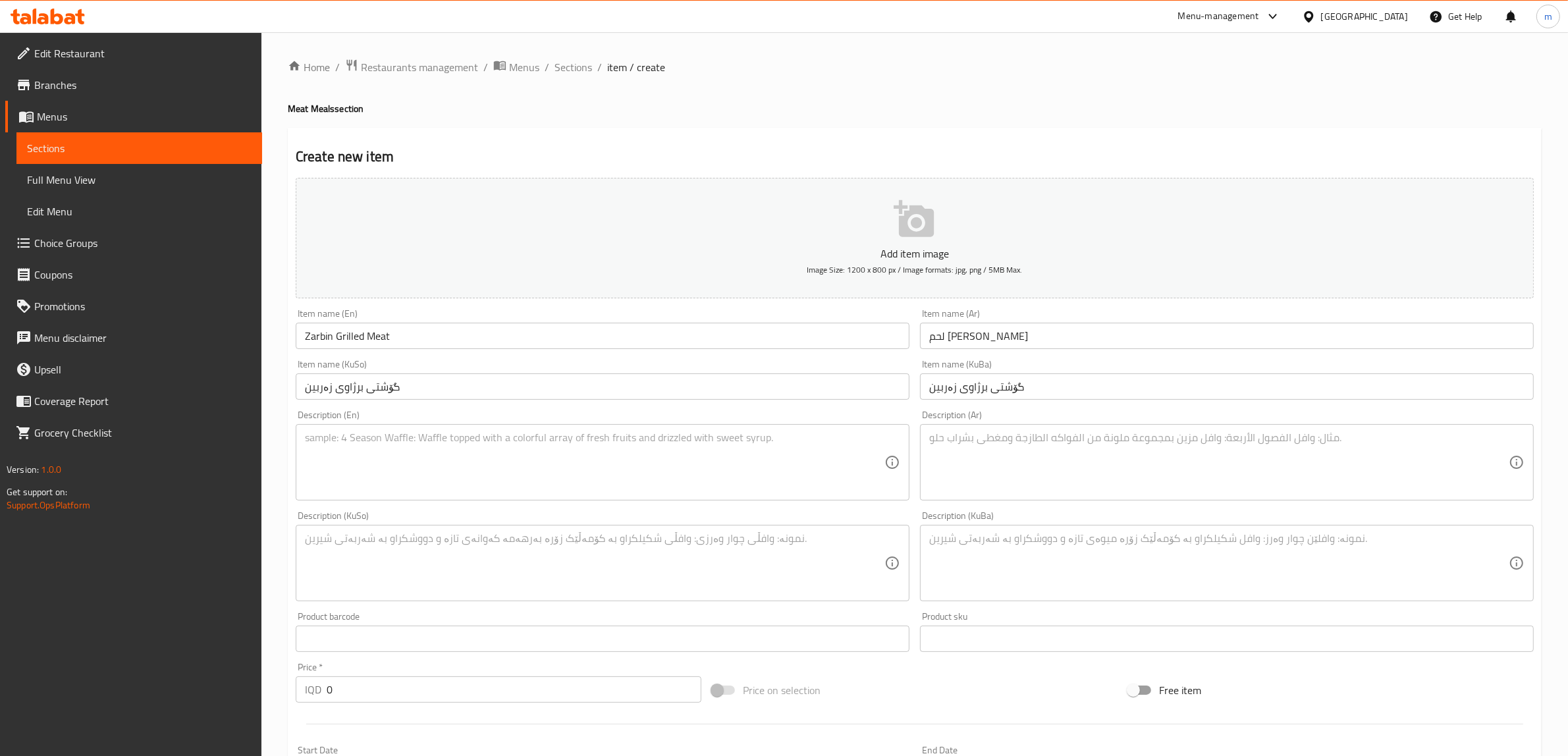
click at [323, 481] on textarea at bounding box center [594, 462] width 580 height 62
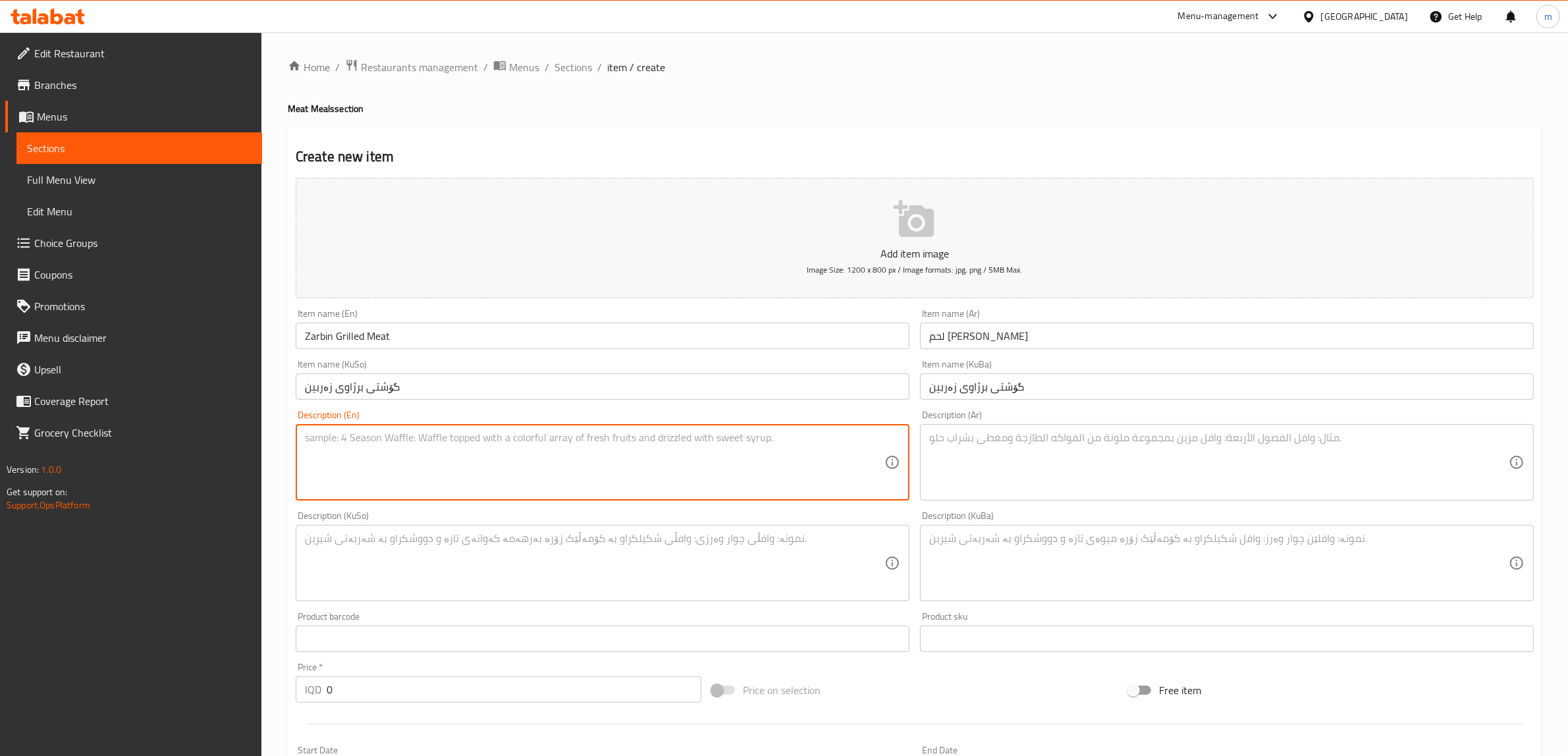
paste textarea "Rice with 600 Gm grilled meat with broth and yogurt"
type textarea "Rice with 600 Gm grilled meat with broth and yogurt"
click at [1006, 462] on textarea at bounding box center [1219, 462] width 580 height 62
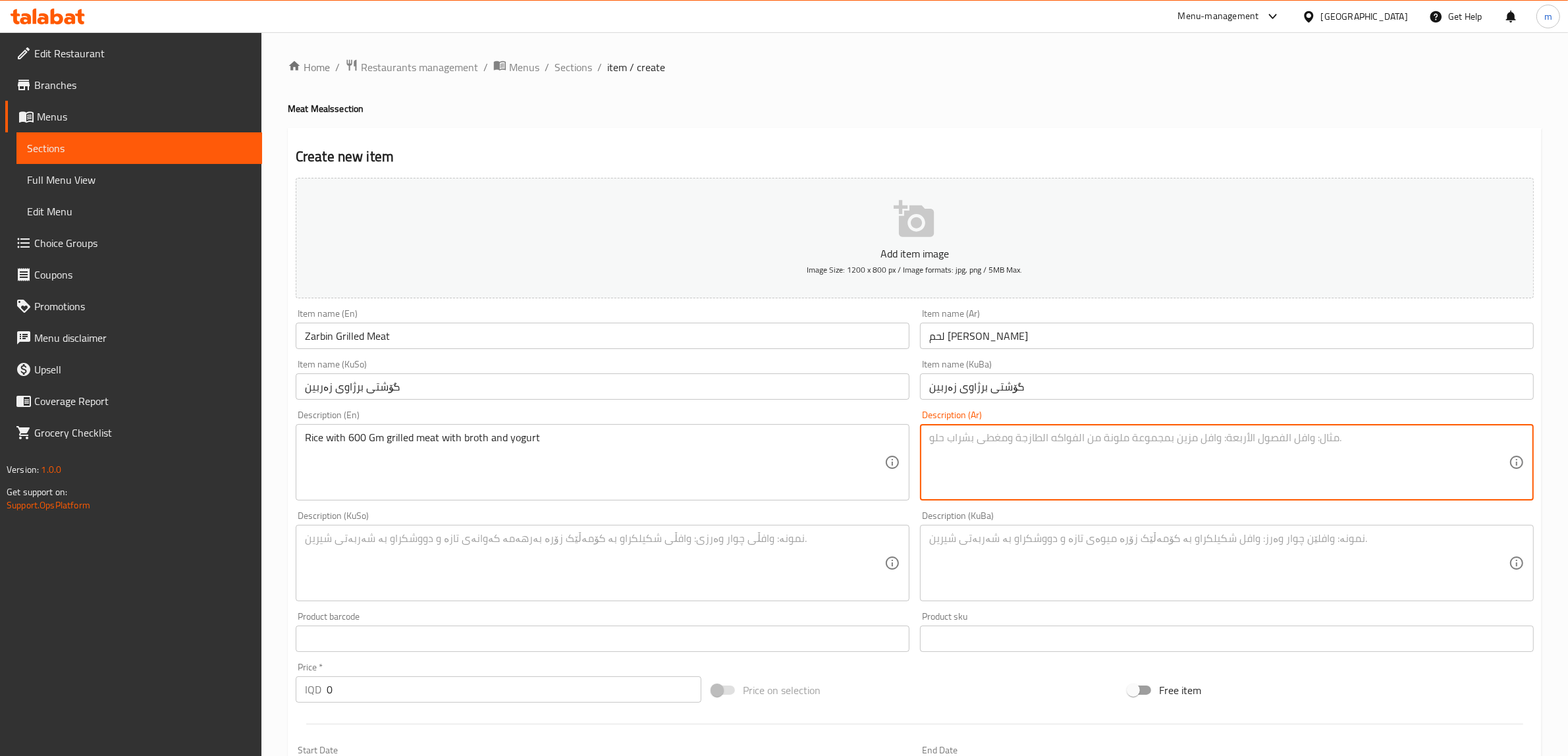
paste textarea "أرز مع 600 جم لحم مشوي مع مرق وزبادي"
type textarea "أرز مع 600 جم لحم مشوي مع مرق وزبادي"
click at [698, 550] on textarea at bounding box center [594, 564] width 580 height 62
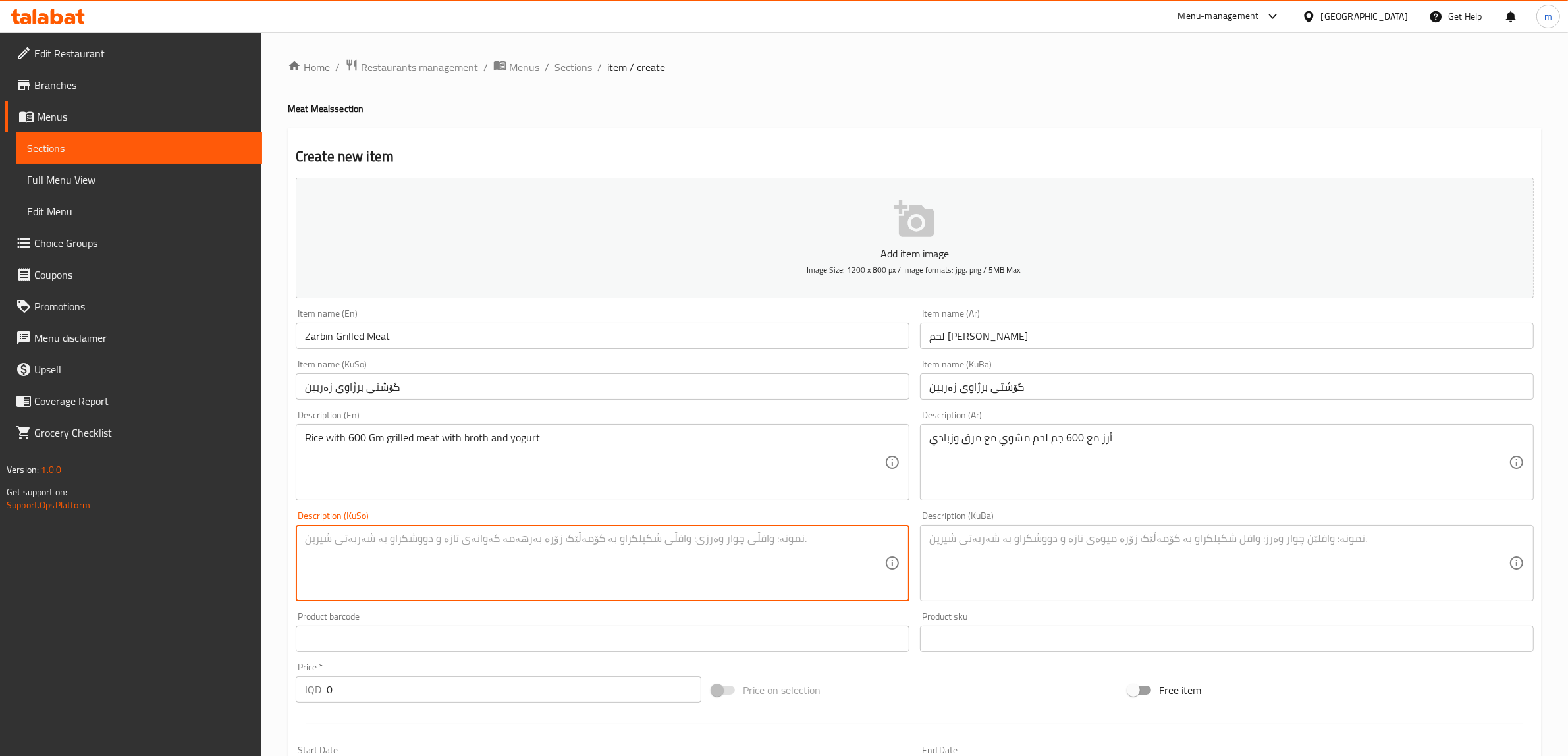
paste textarea "برنج لەگەڵ 600 گم گۆشتی برژاو لەگەڵ شلە و ماست"
type textarea "برنج لەگەڵ 600 گم گۆشتی برژاو لەگەڵ شلە و ماست"
click at [994, 562] on textarea at bounding box center [1219, 564] width 580 height 62
paste textarea "برنج لەگەڵ 600 گم گۆشتی برژاو لەگەڵ شلە و ماست"
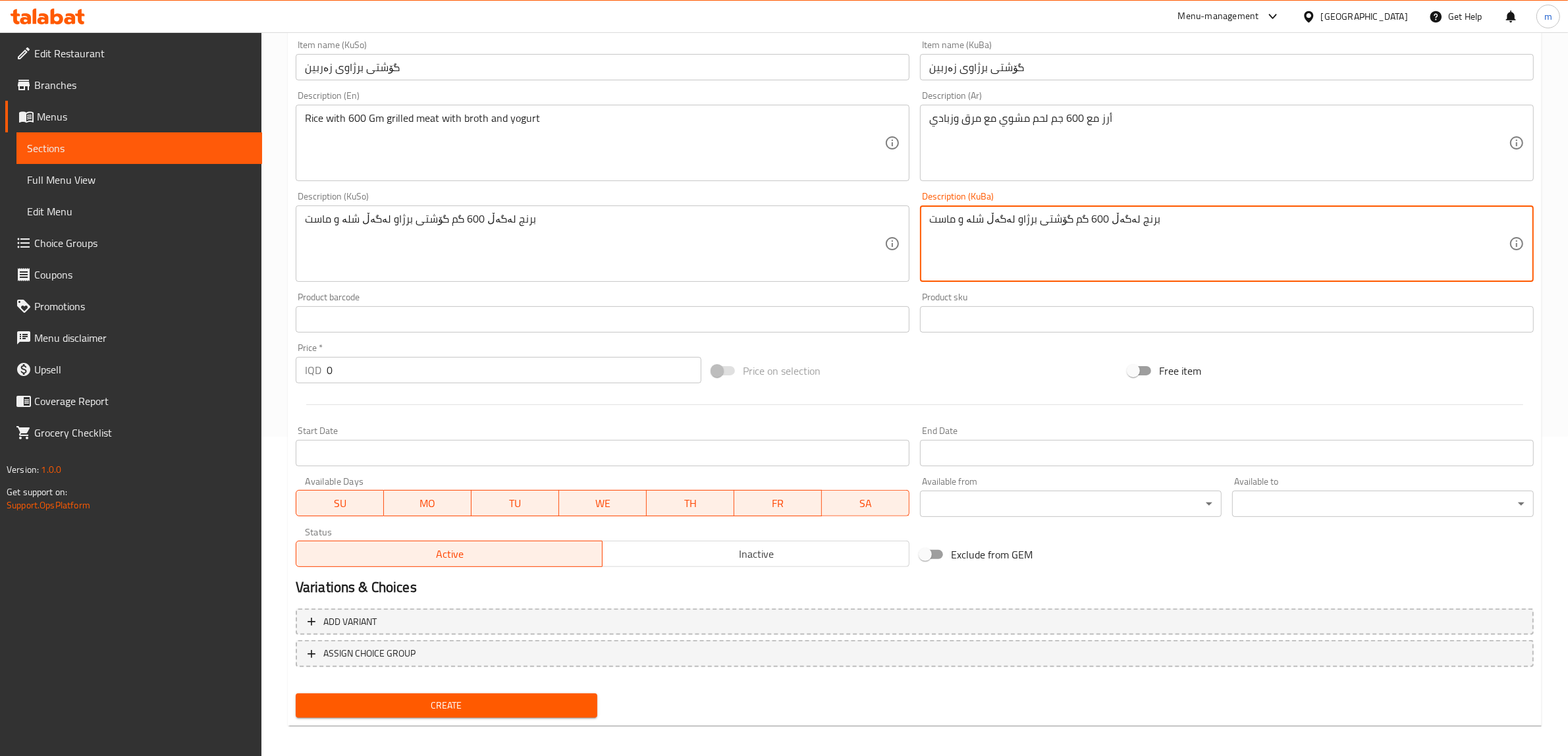
scroll to position [323, 0]
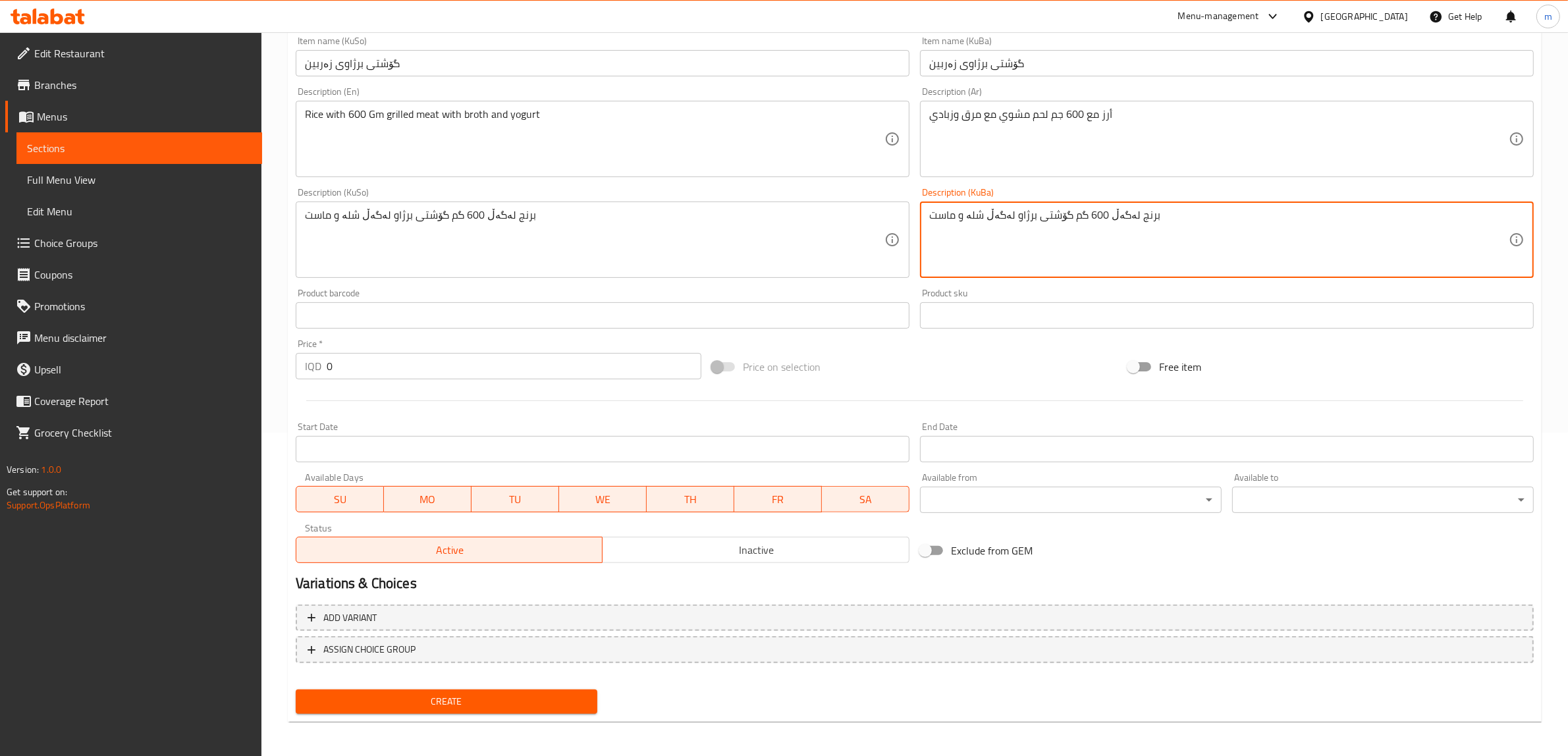
type textarea "برنج لەگەڵ 600 گم گۆشتی برژاو لەگەڵ شلە و ماست"
click at [352, 365] on input "0" at bounding box center [514, 365] width 375 height 26
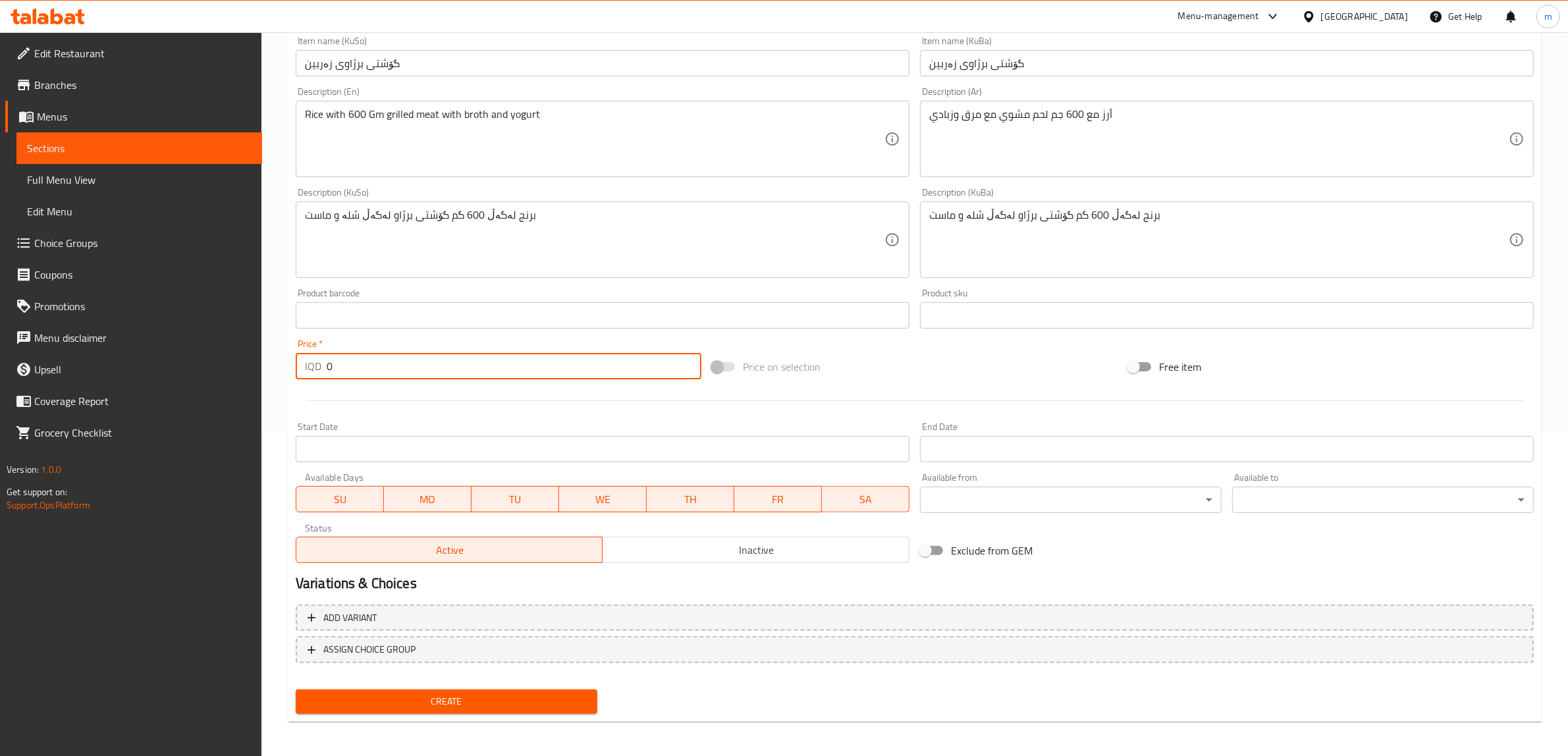
click at [352, 365] on input "0" at bounding box center [514, 365] width 375 height 26
type input "32000"
click at [538, 699] on span "Create" at bounding box center [446, 702] width 280 height 17
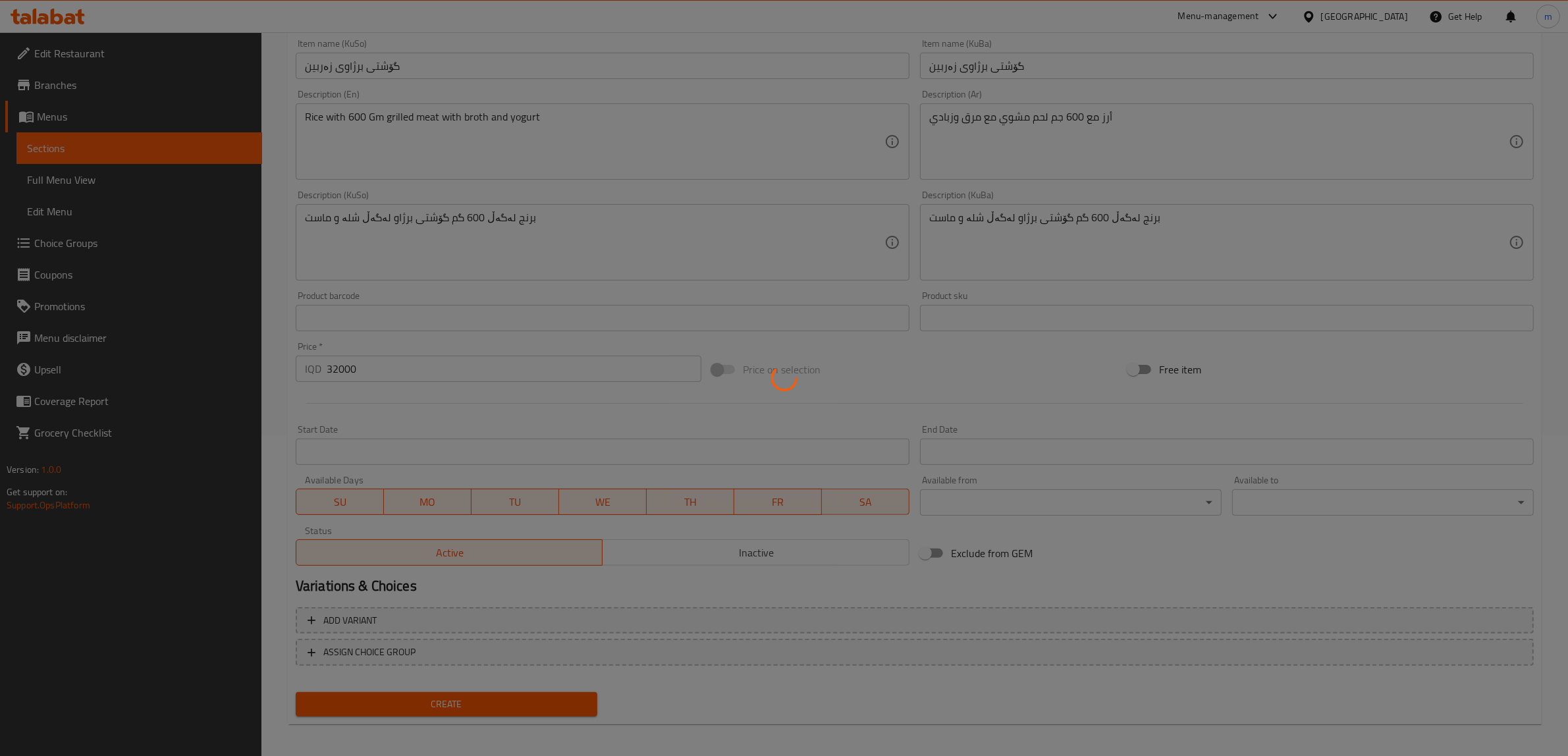
scroll to position [208, 0]
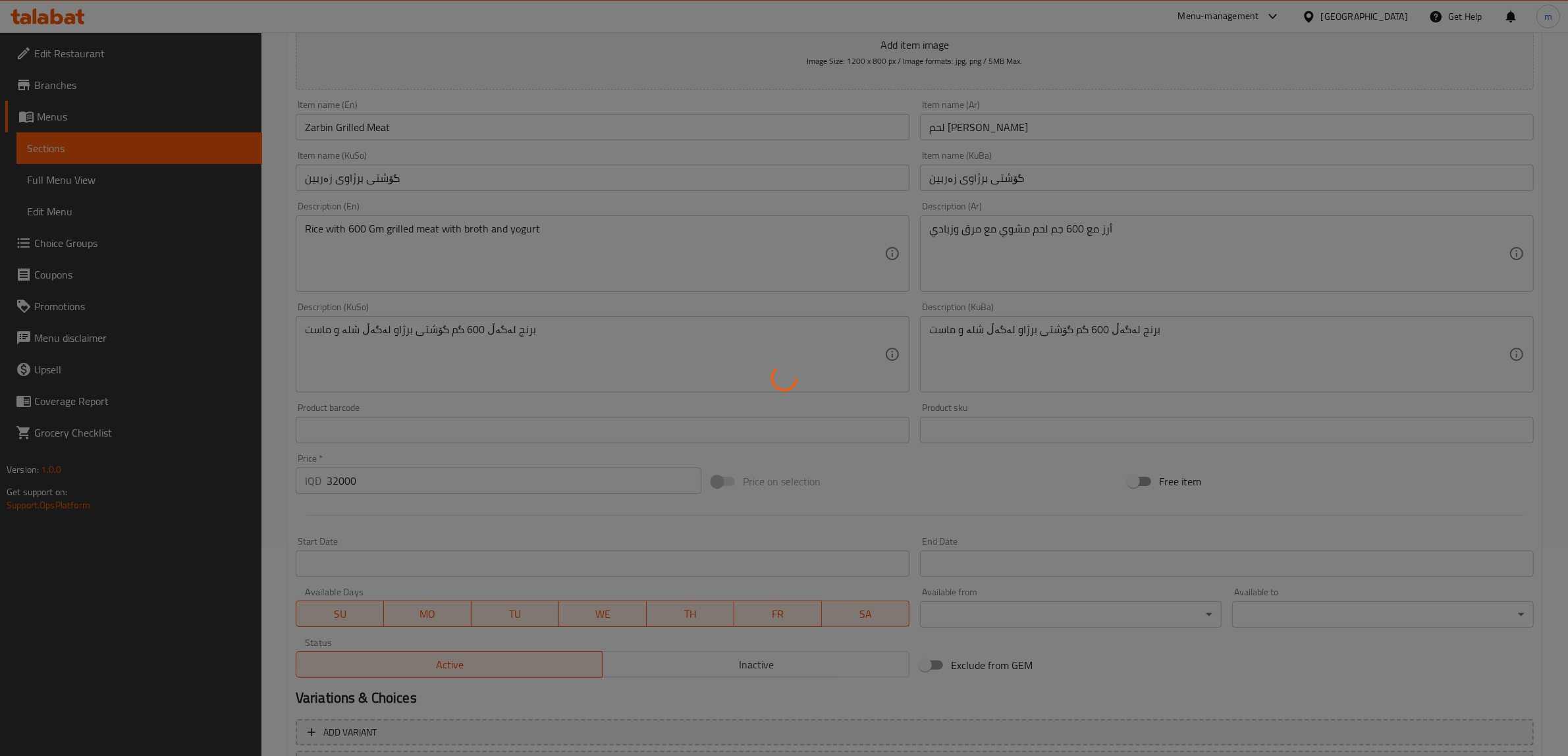
type input "0"
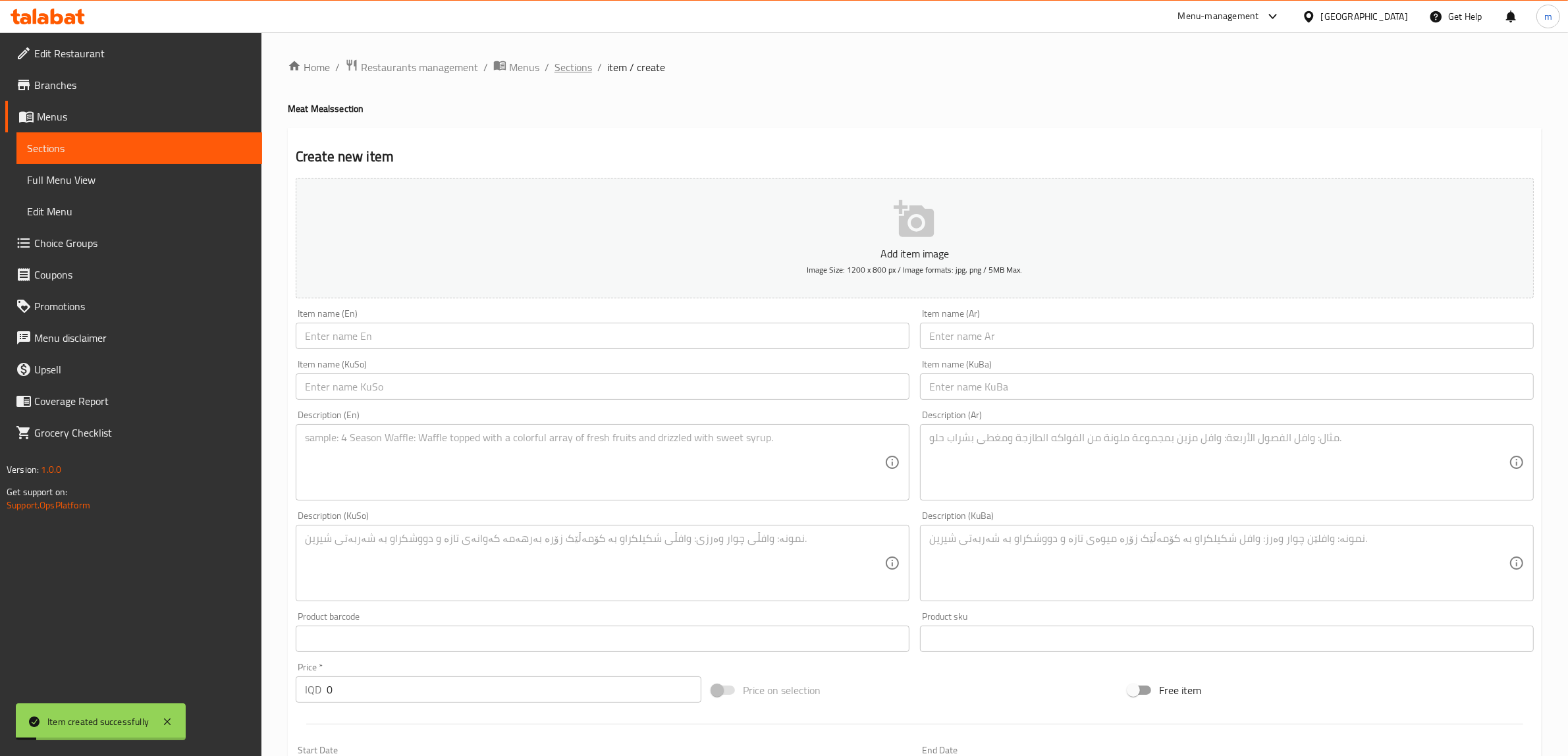
click at [576, 63] on span "Sections" at bounding box center [573, 67] width 37 height 16
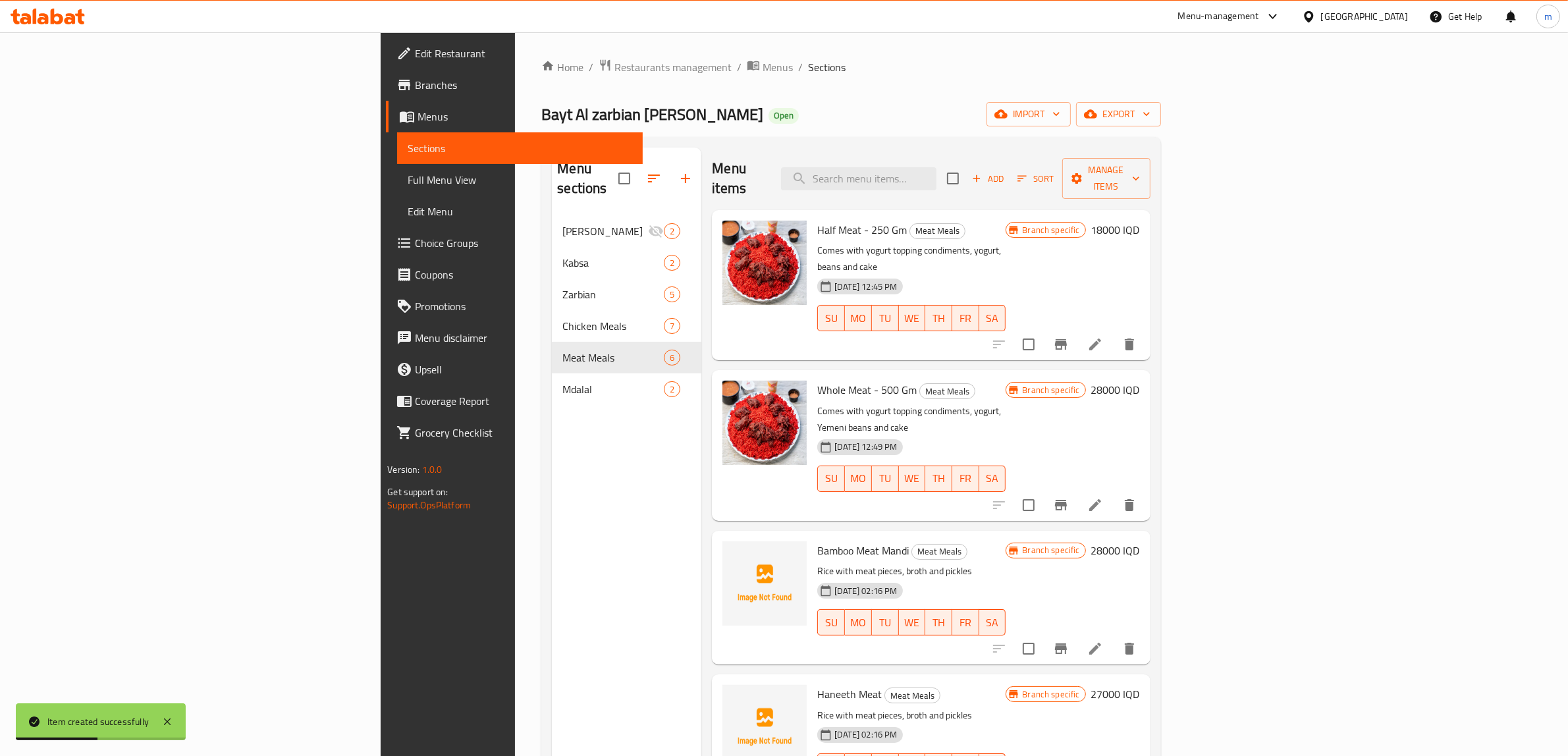
click at [397, 188] on link "Full Menu View" at bounding box center [520, 179] width 246 height 31
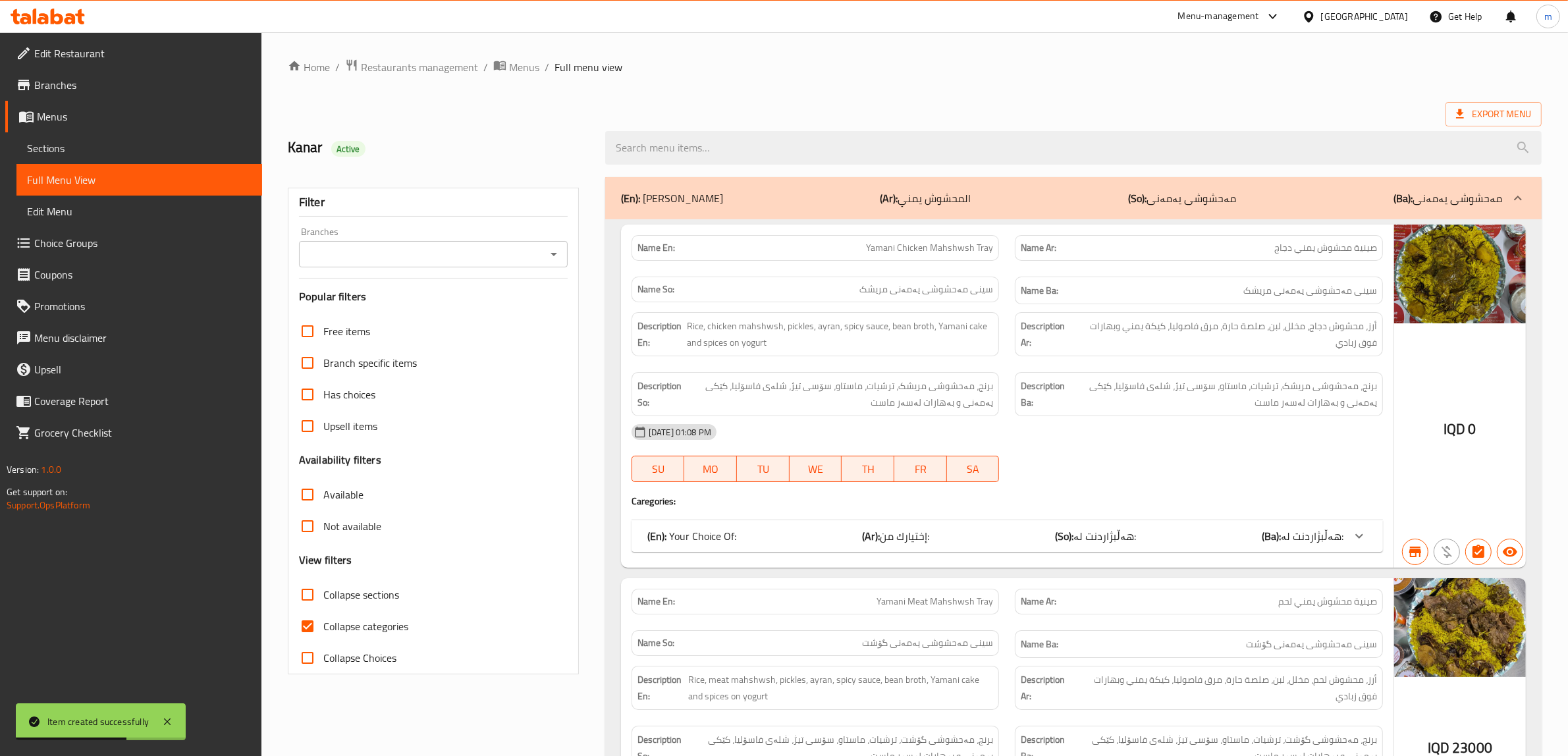
click at [556, 252] on icon "Open" at bounding box center [554, 254] width 16 height 16
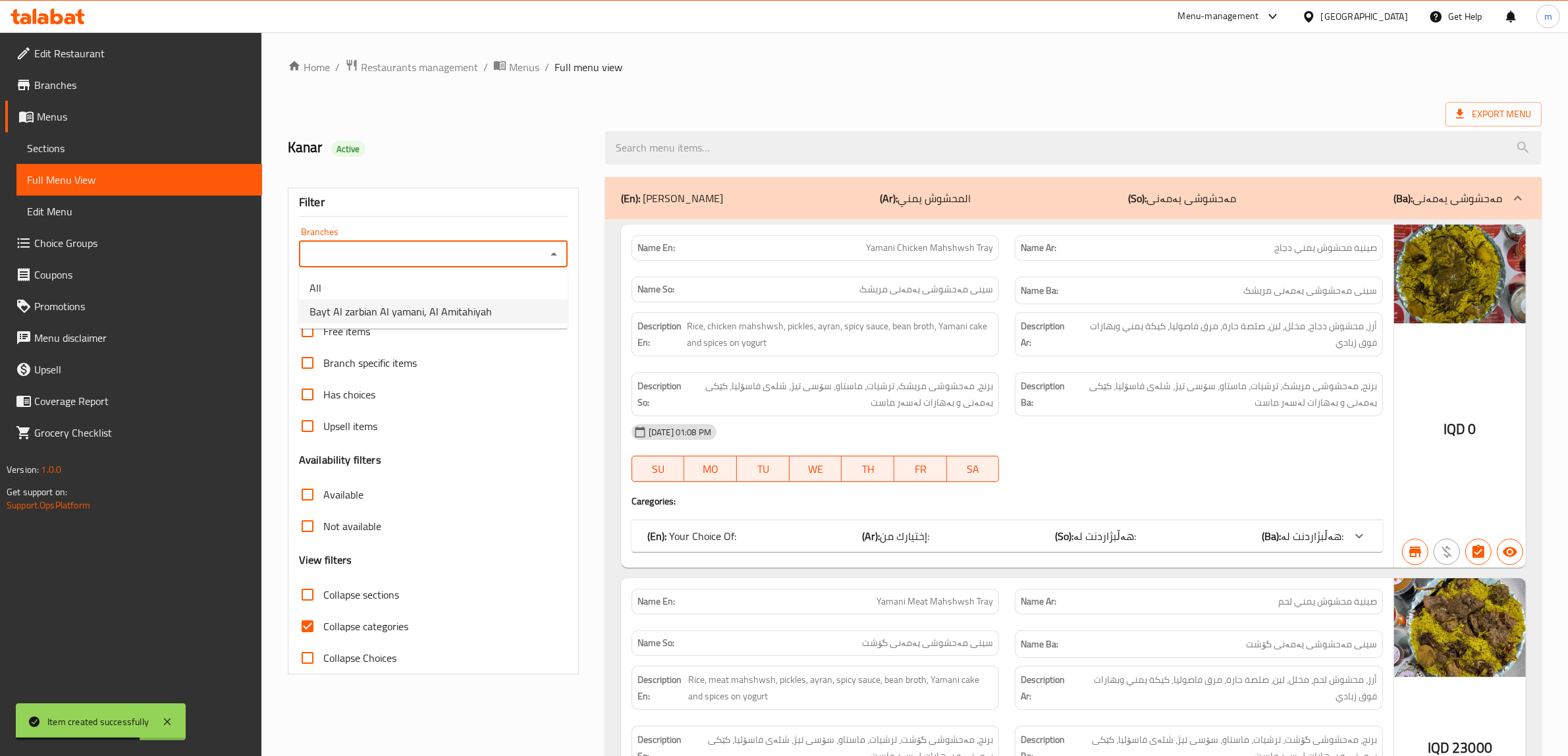
click at [438, 310] on span "Bayt Al zarbian Al yamani, Al Amitahiyah" at bounding box center [401, 311] width 182 height 16
type input "Bayt Al zarbian Al yamani, Al Amitahiyah"
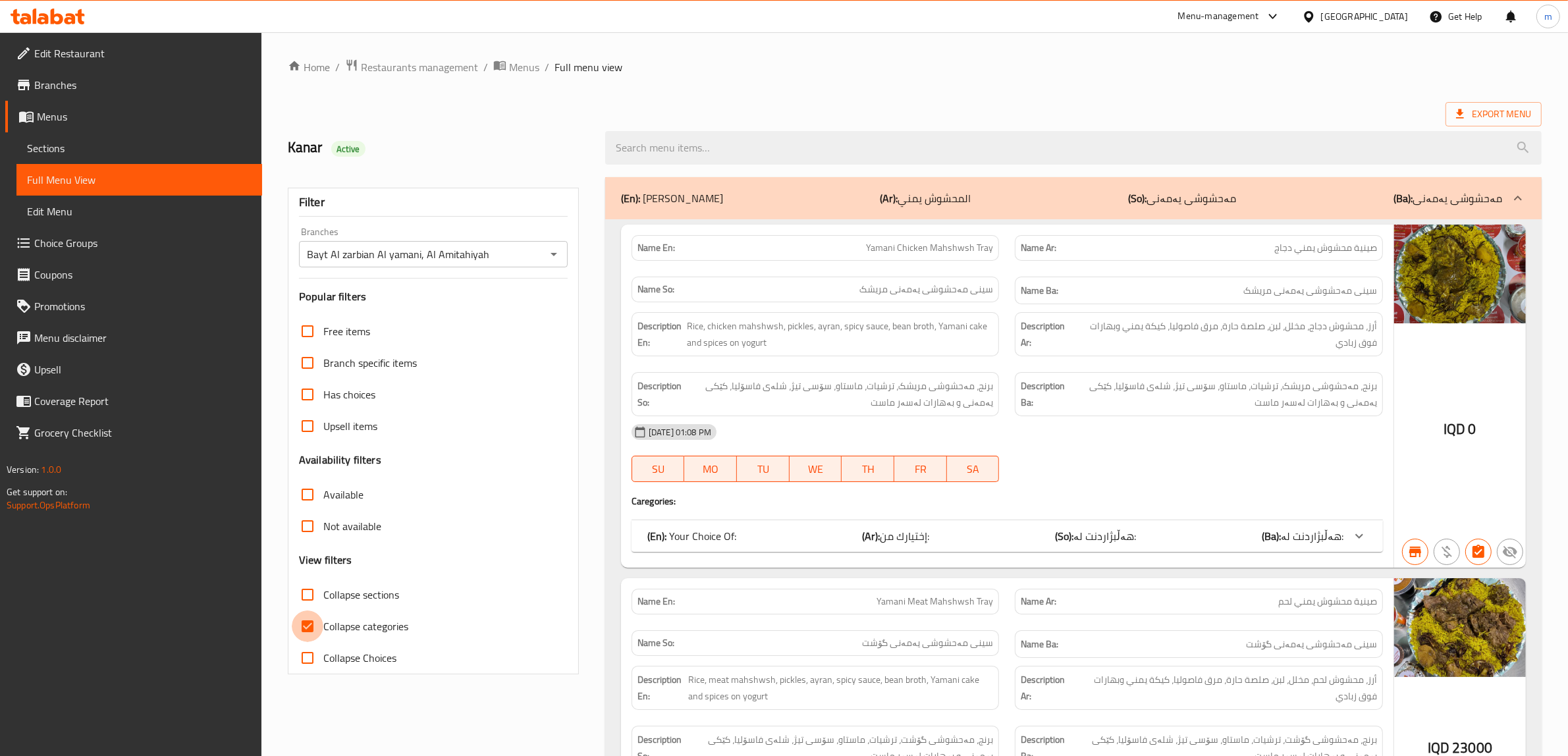
click at [307, 626] on input "Collapse categories" at bounding box center [307, 625] width 31 height 31
checkbox input "false"
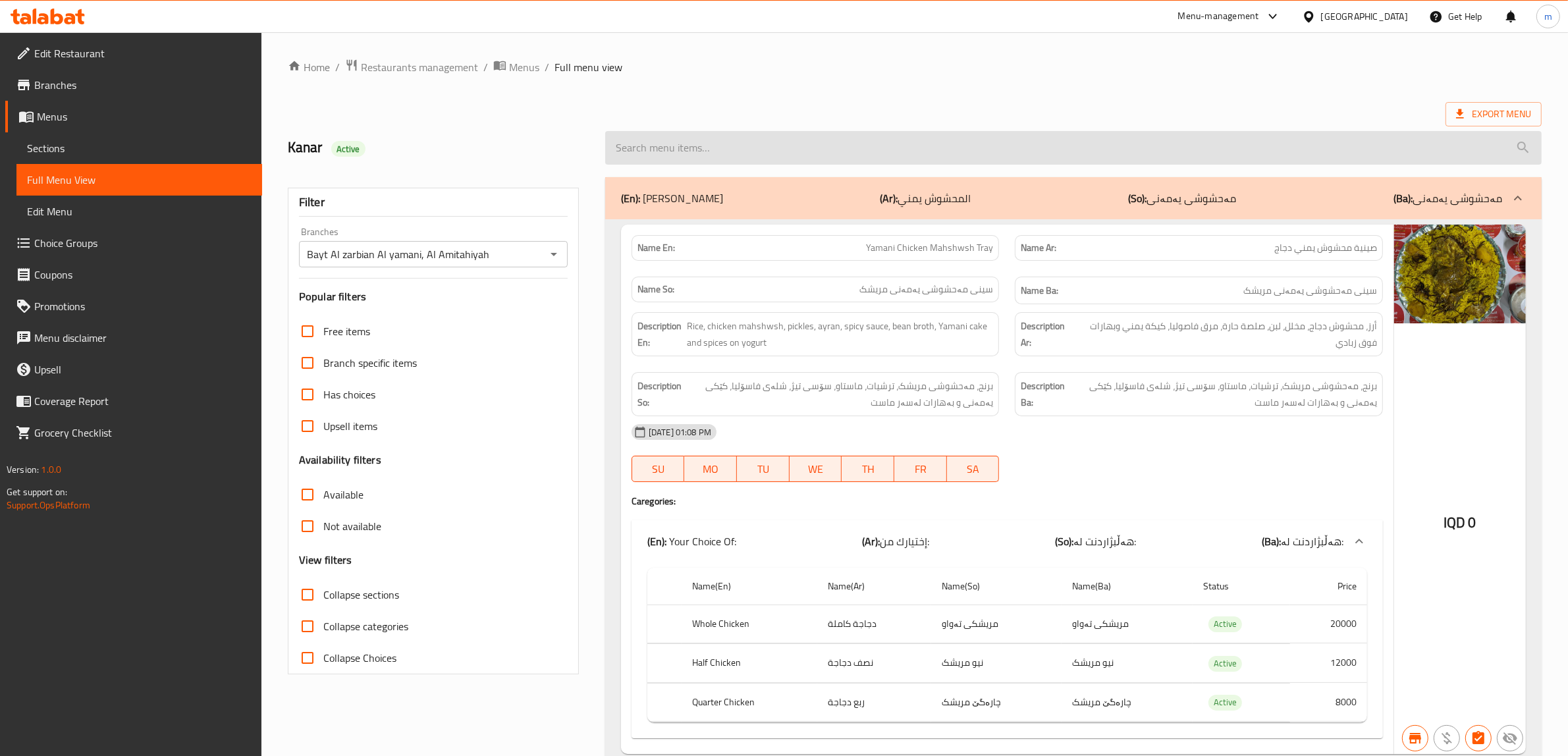
click at [692, 148] on input "search" at bounding box center [1073, 148] width 937 height 34
paste input "Zarbin Grilled Meat"
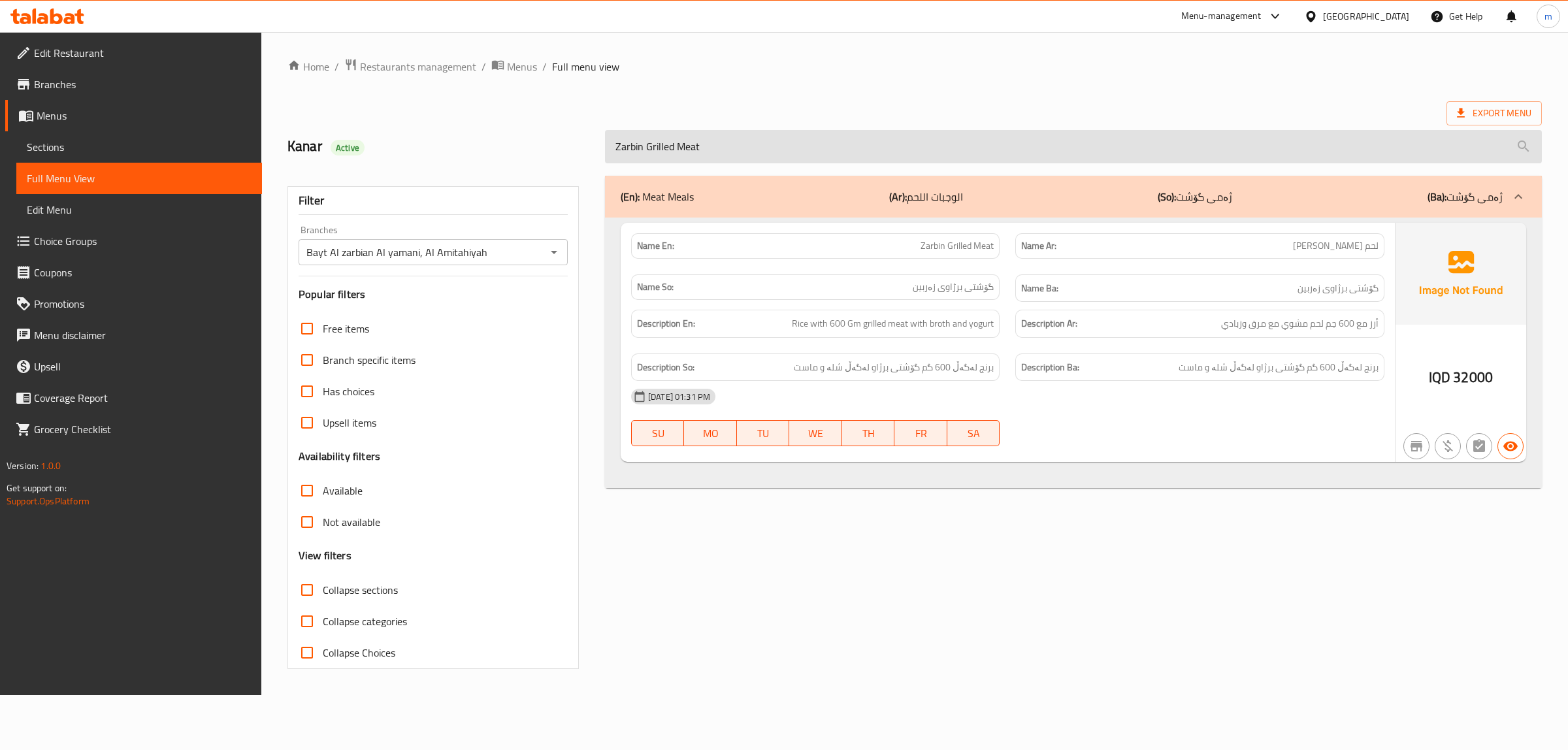
click at [650, 145] on input "Zarbin Grilled Meat" at bounding box center [1073, 146] width 937 height 33
click at [645, 146] on input "Zarbin Grilled Meat" at bounding box center [1073, 146] width 937 height 33
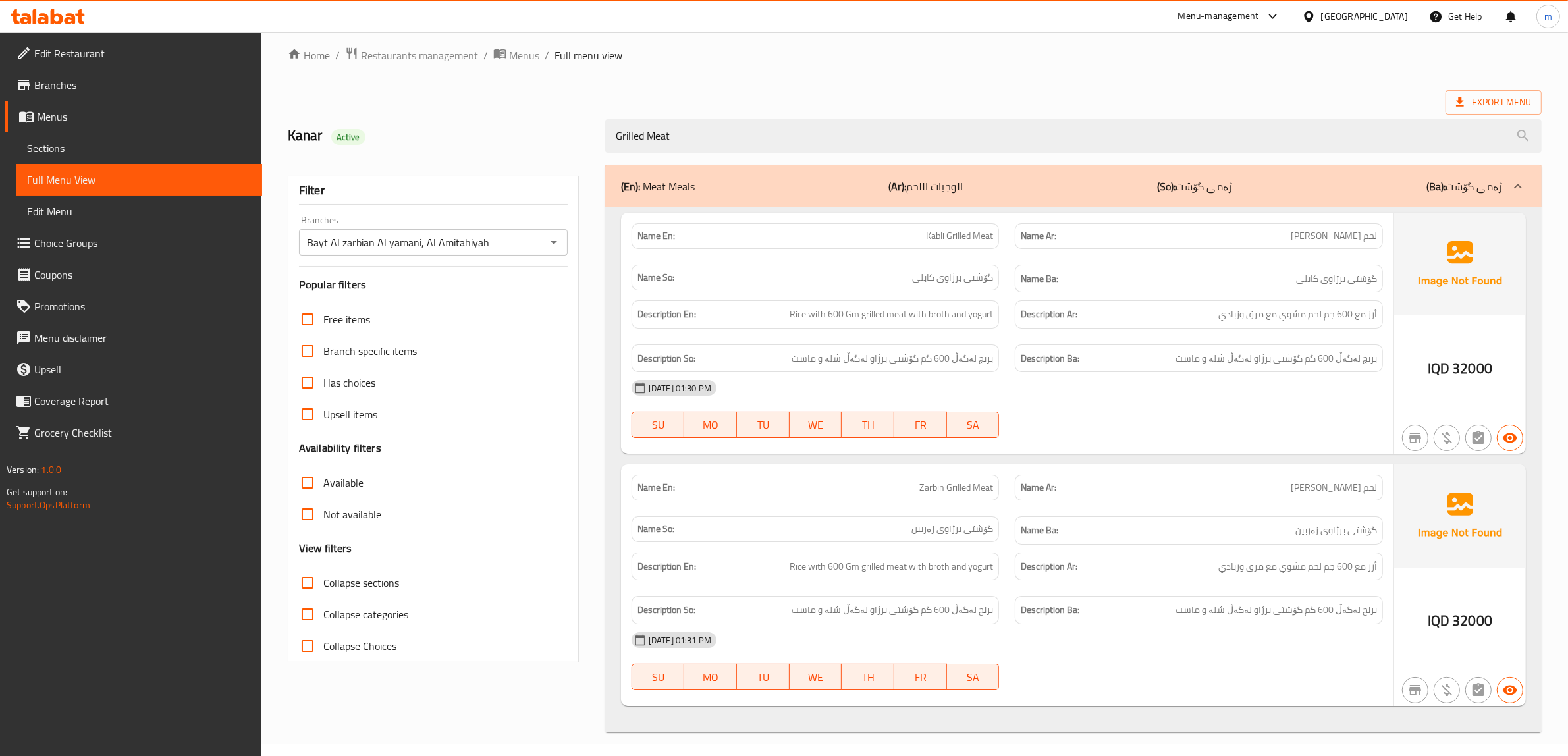
scroll to position [17, 0]
type input "Grilled Meat"
click at [90, 77] on span "Branches" at bounding box center [143, 84] width 218 height 16
